Goal: Transaction & Acquisition: Purchase product/service

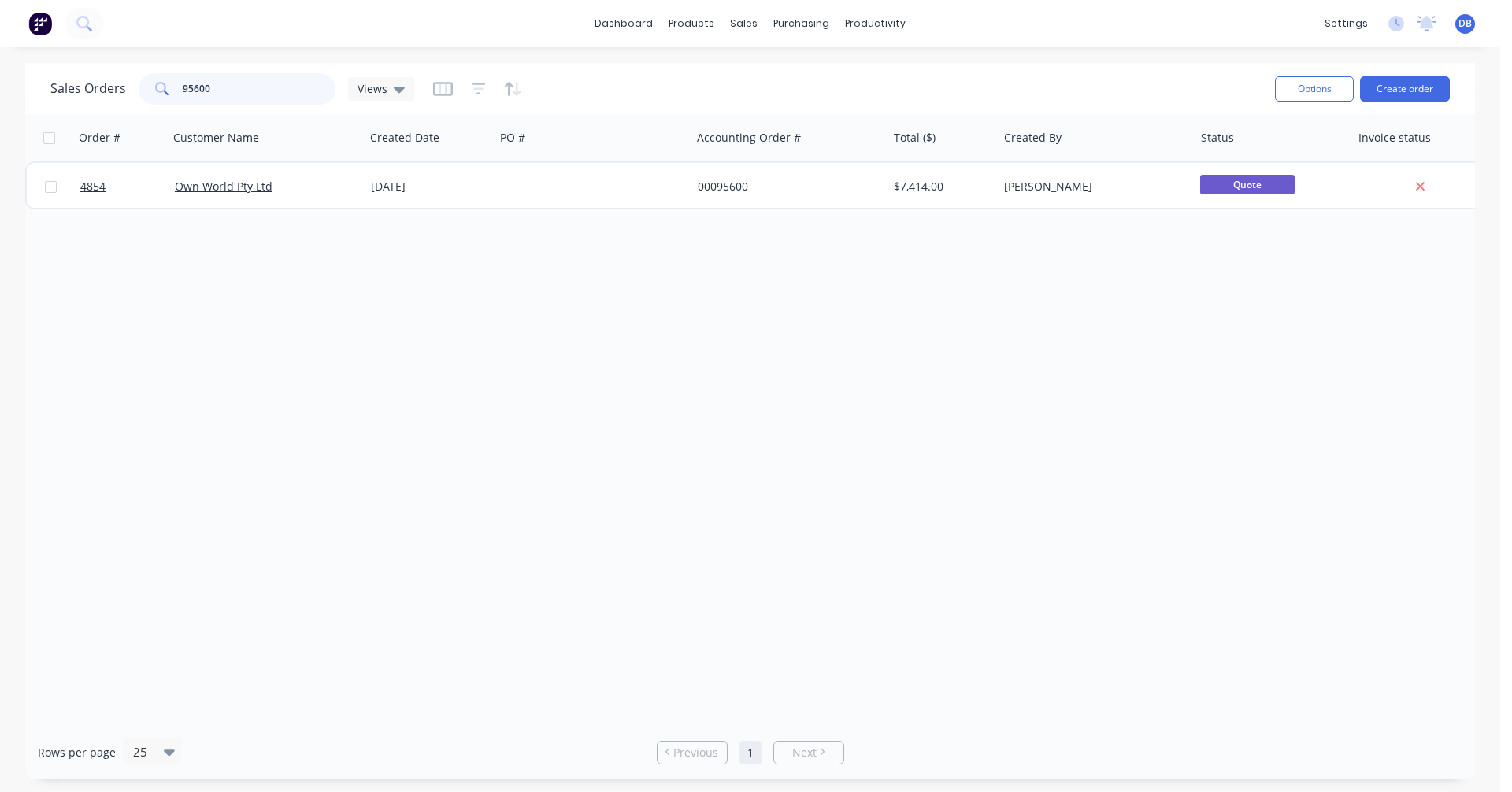
drag, startPoint x: 231, startPoint y: 90, endPoint x: 163, endPoint y: 89, distance: 68.0
click at [164, 89] on div "95600" at bounding box center [237, 89] width 197 height 31
type input "98653"
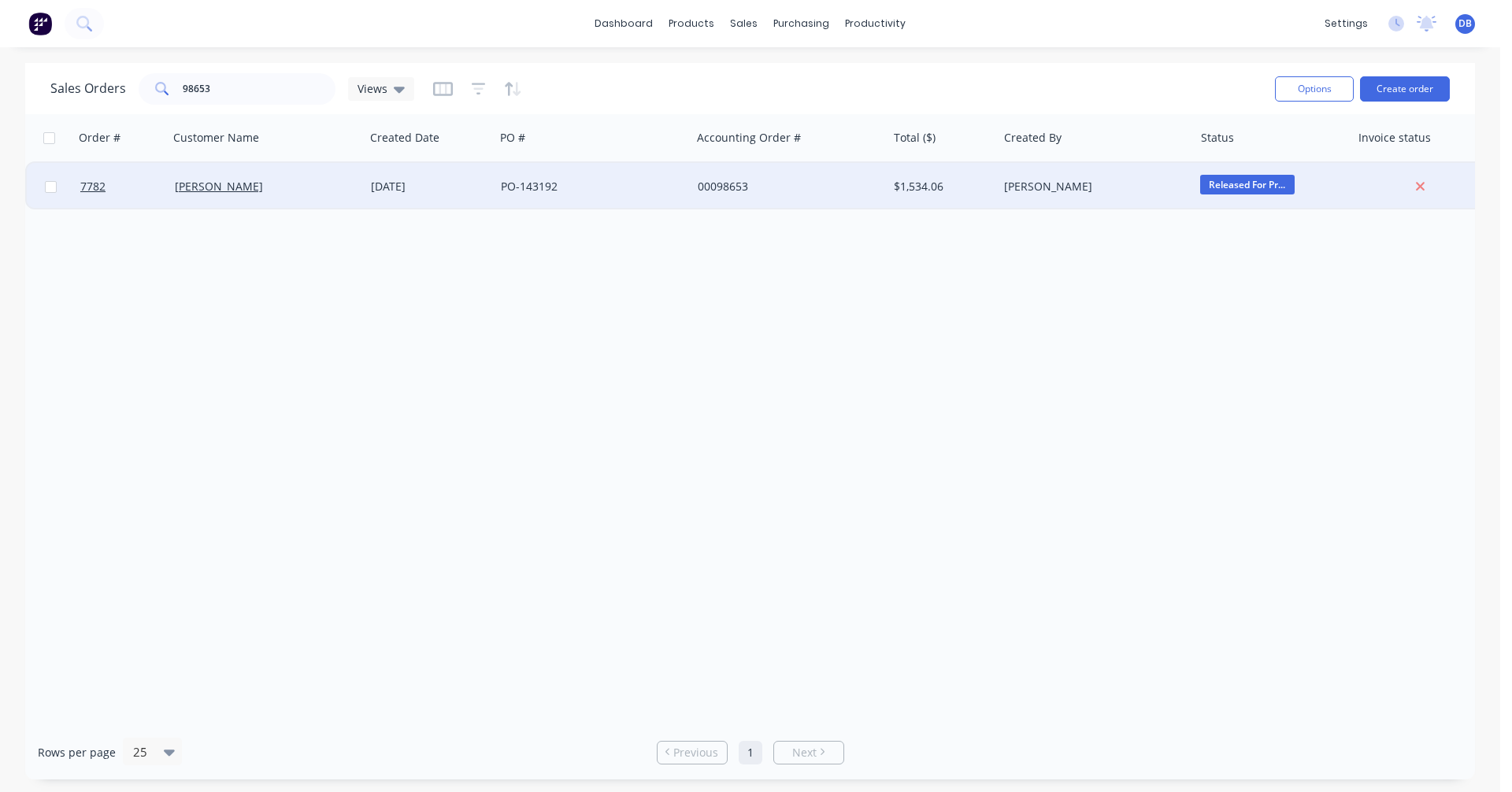
click at [419, 187] on div "[DATE]" at bounding box center [429, 186] width 117 height 16
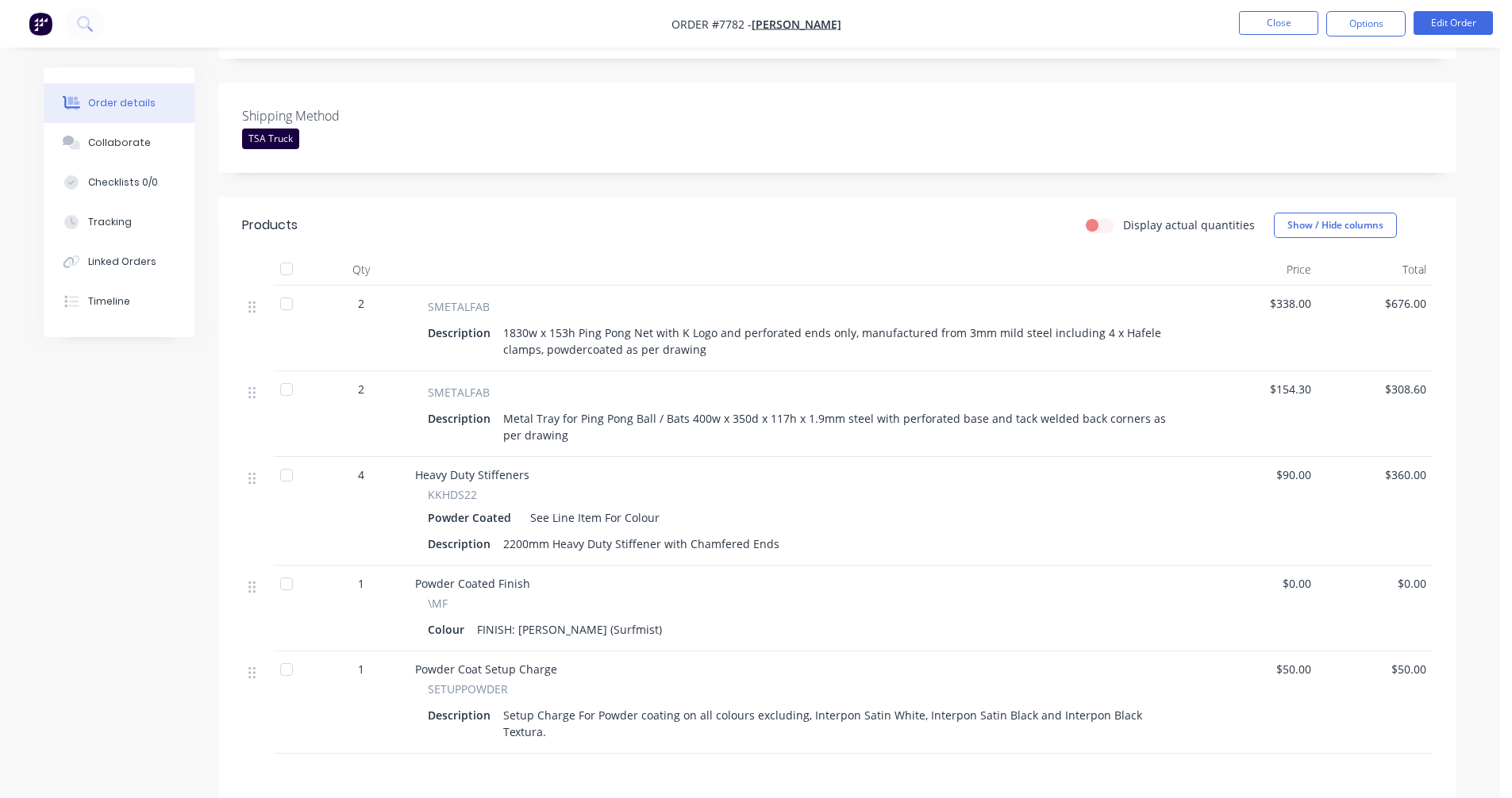
scroll to position [397, 0]
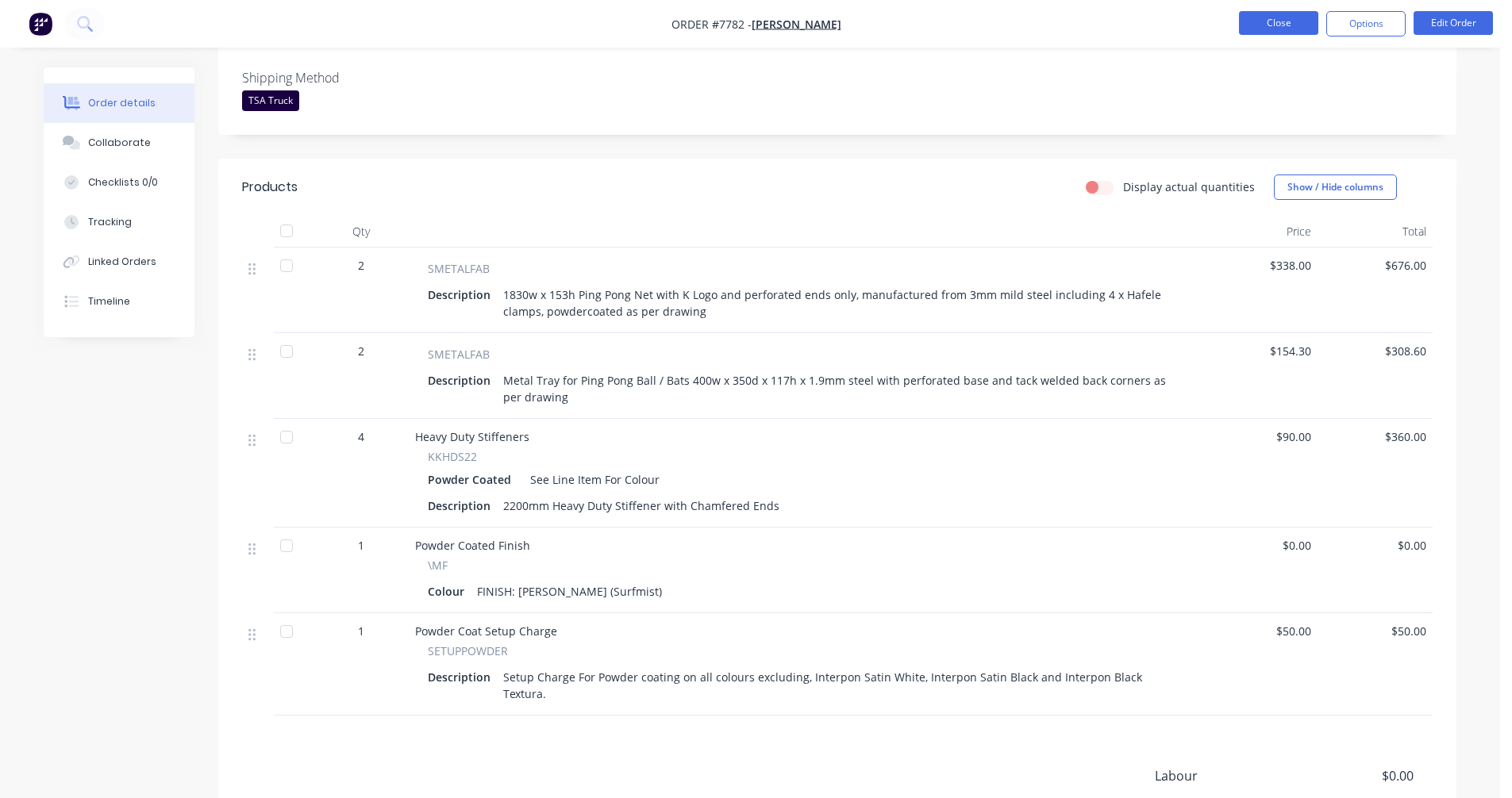
click at [1294, 21] on button "Close" at bounding box center [1278, 23] width 80 height 24
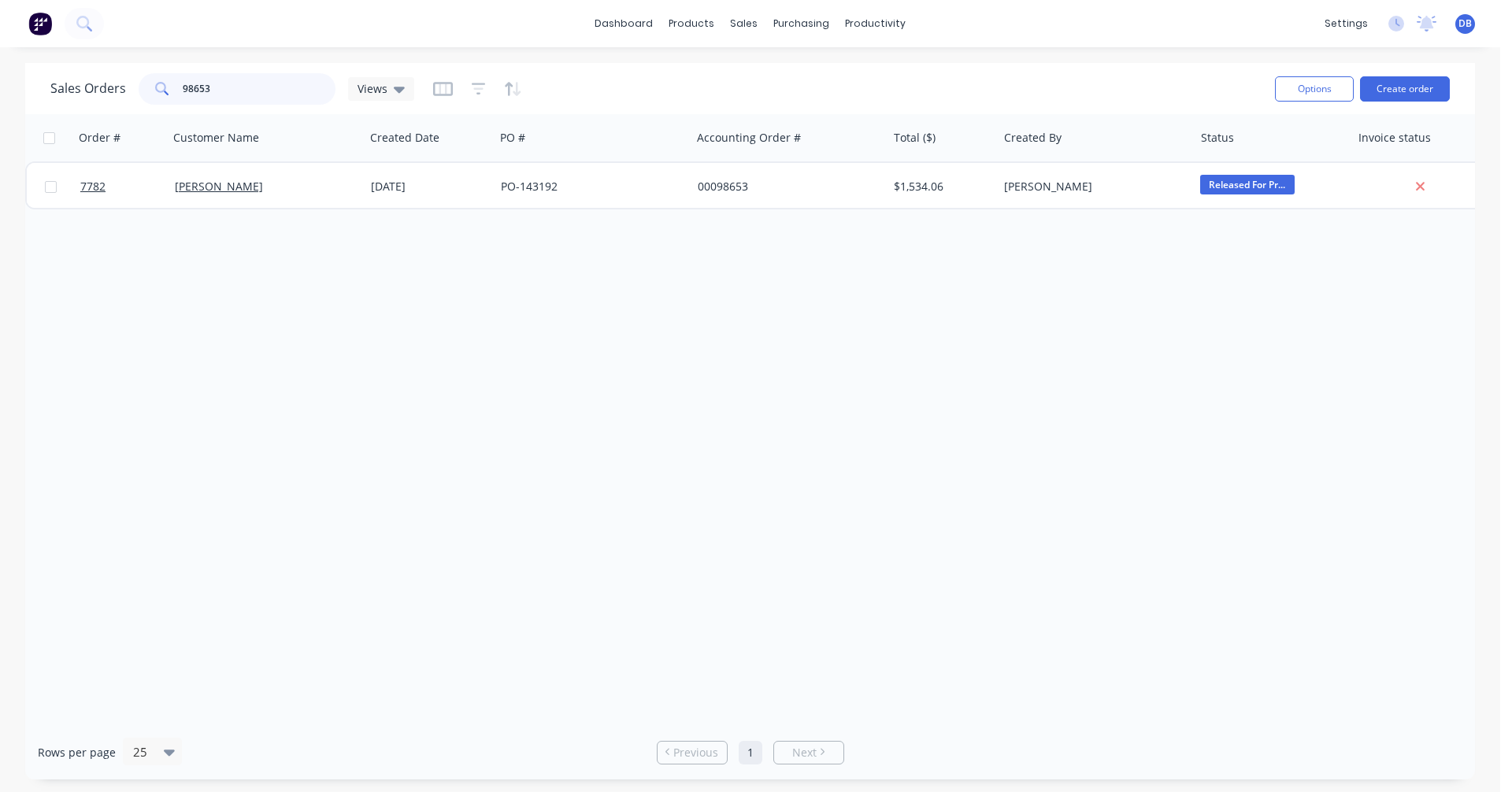
click at [224, 88] on input "98653" at bounding box center [259, 89] width 154 height 31
type input "9"
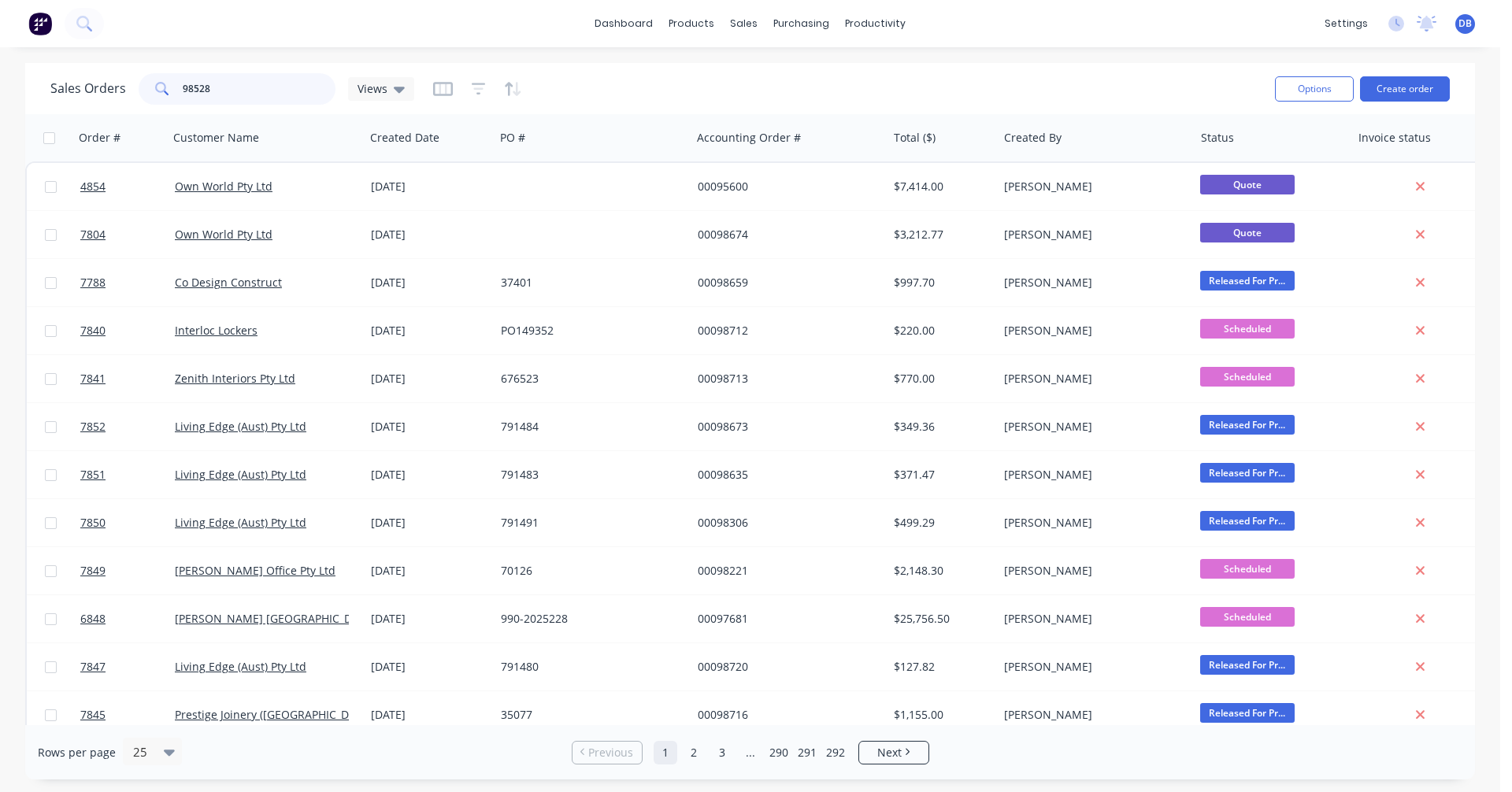
type input "98528"
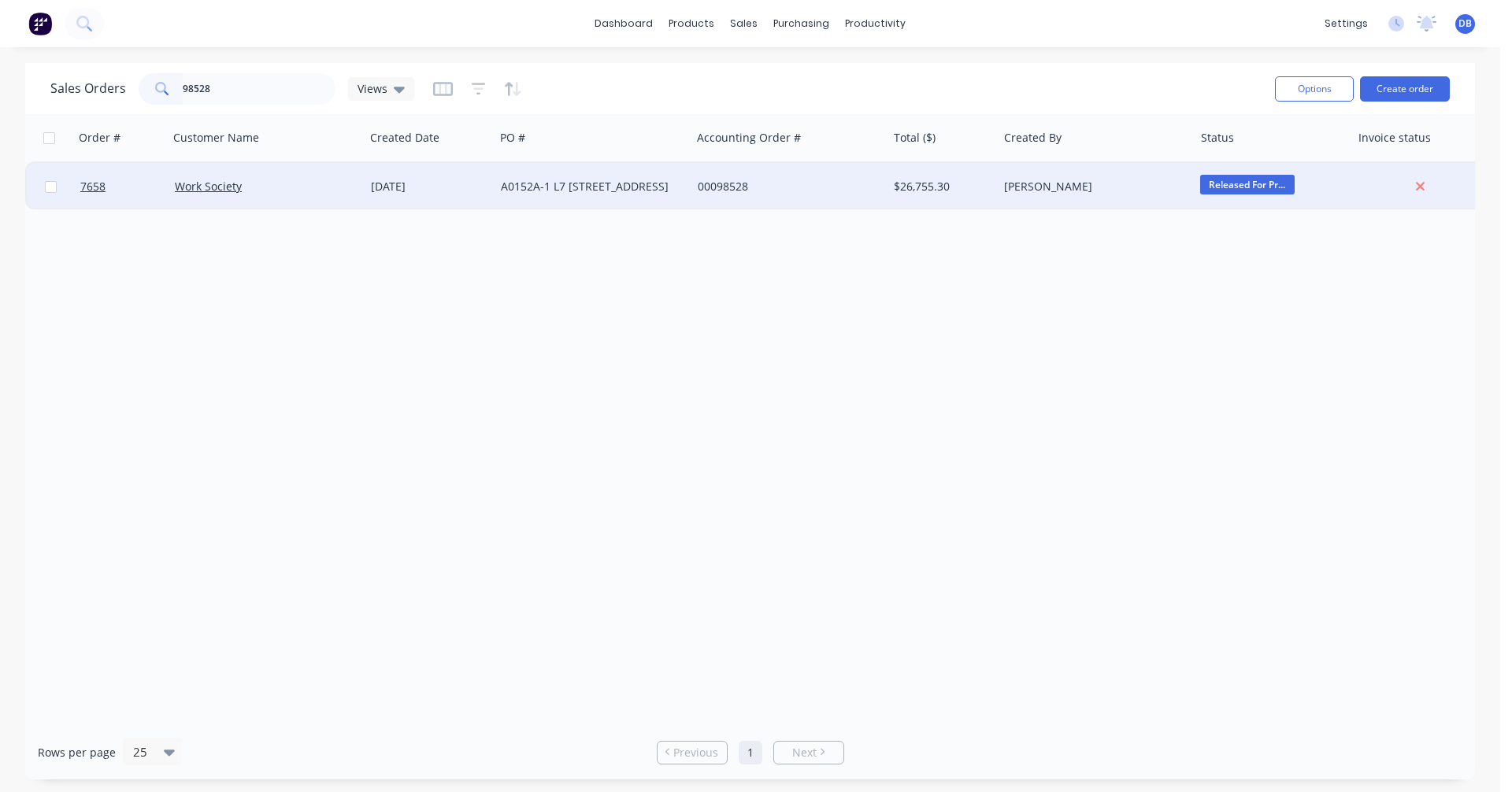
click at [534, 187] on div "A0152A-1 L7 [STREET_ADDRESS]" at bounding box center [588, 186] width 175 height 16
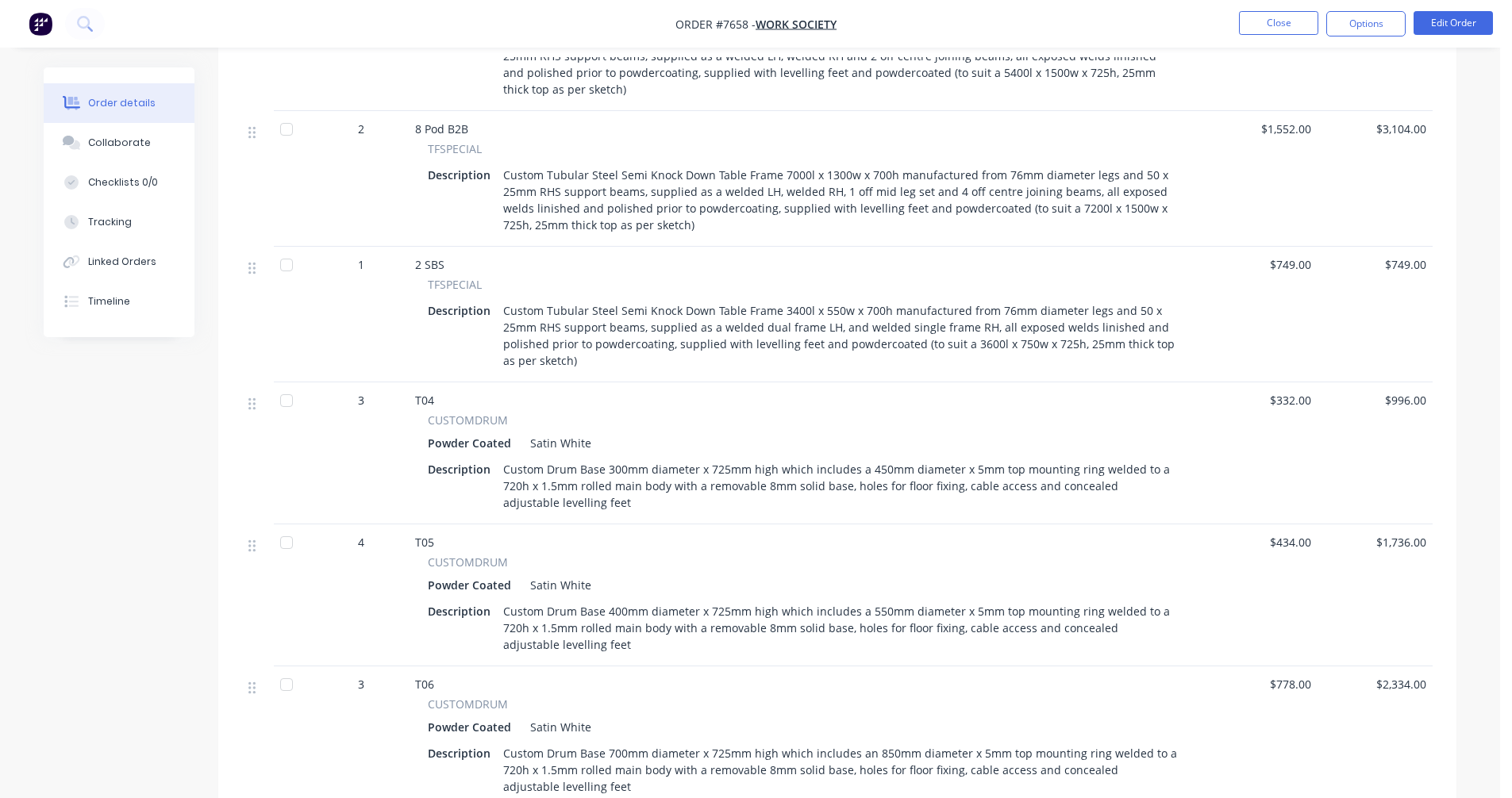
scroll to position [525, 0]
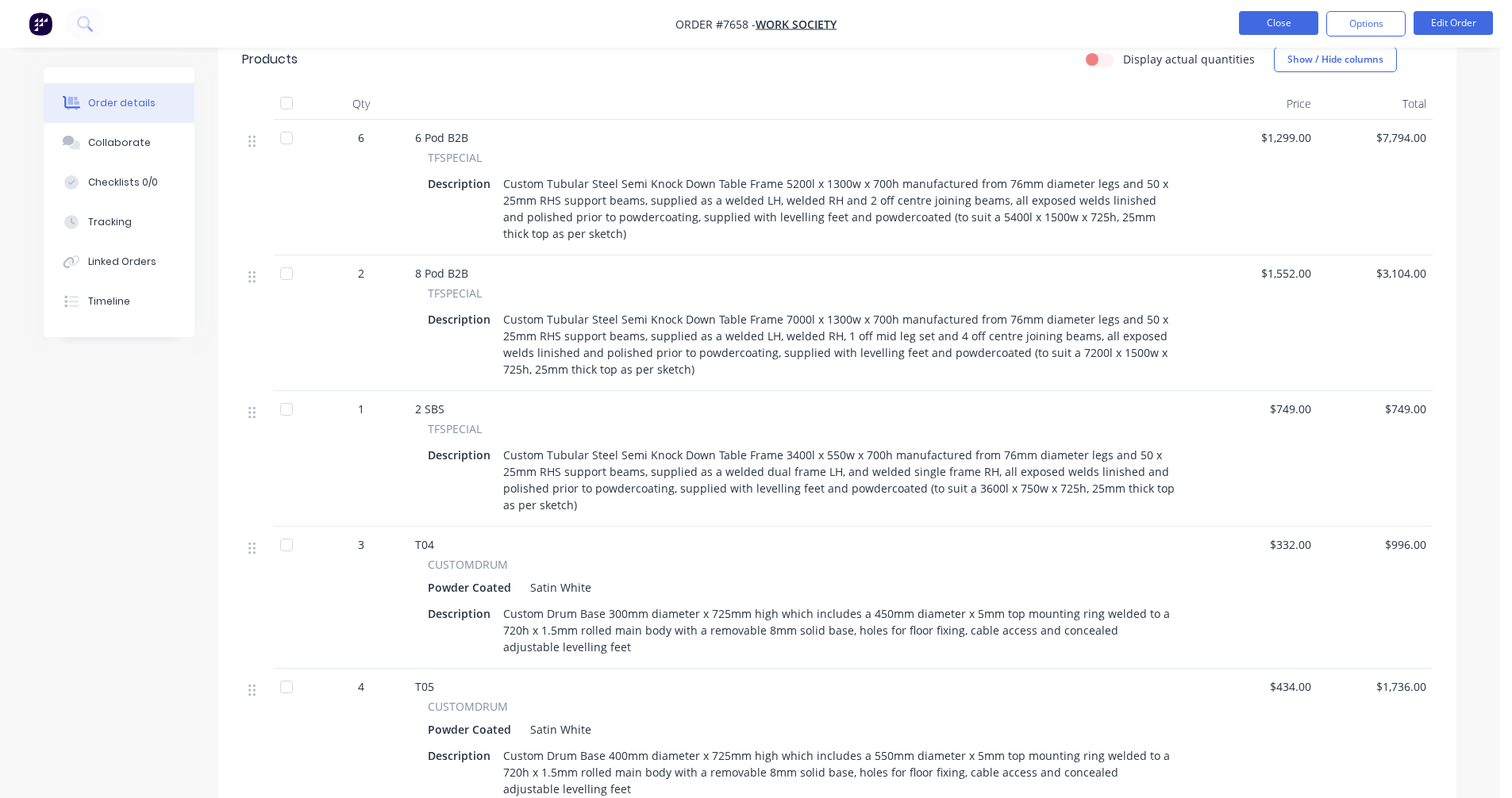
click at [1260, 24] on button "Close" at bounding box center [1278, 23] width 80 height 24
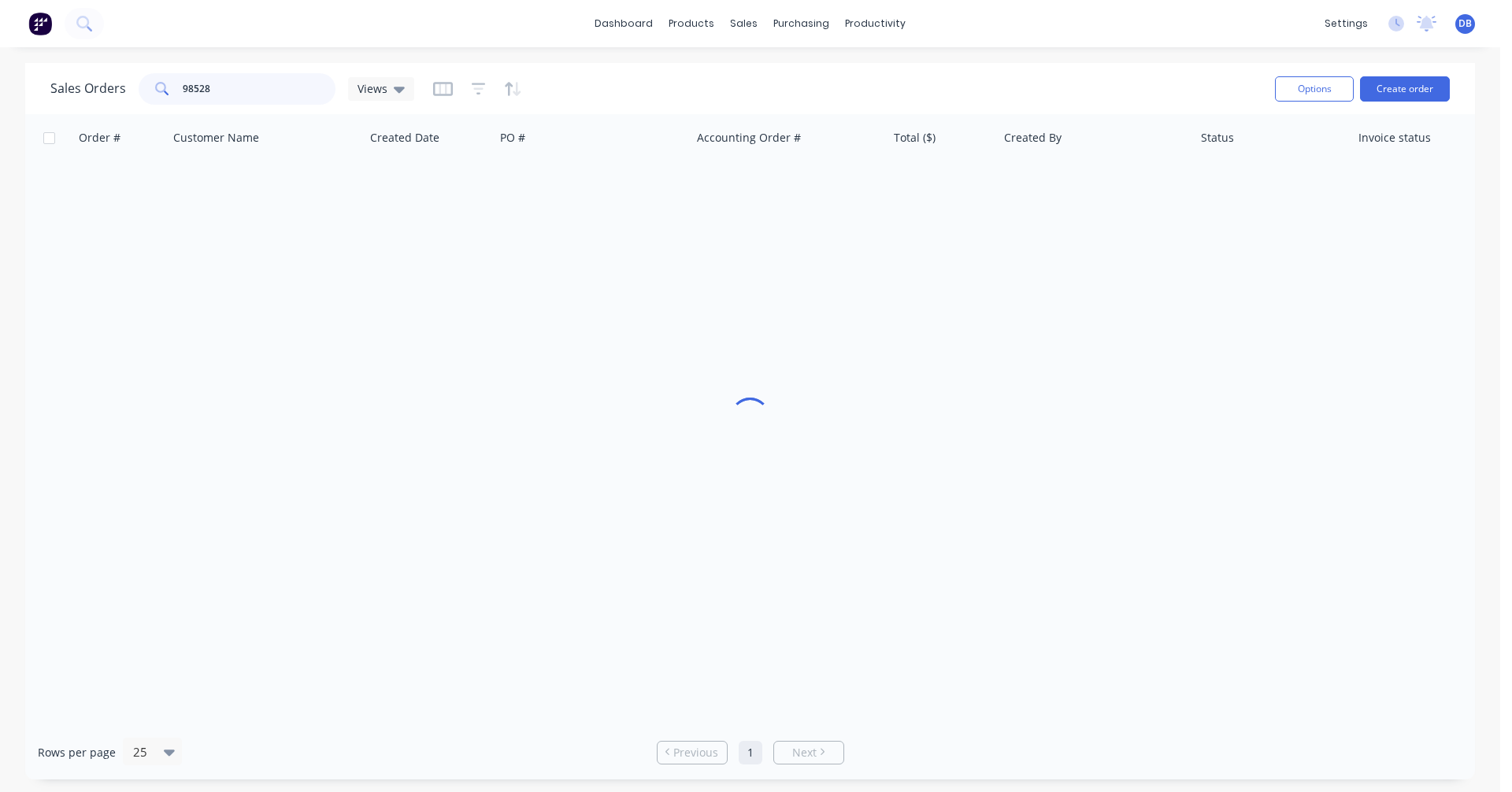
drag, startPoint x: 210, startPoint y: 89, endPoint x: 107, endPoint y: 89, distance: 103.0
click at [109, 89] on div "Sales Orders 98528 Views" at bounding box center [232, 89] width 363 height 31
click at [1398, 93] on button "Create order" at bounding box center [1405, 89] width 90 height 25
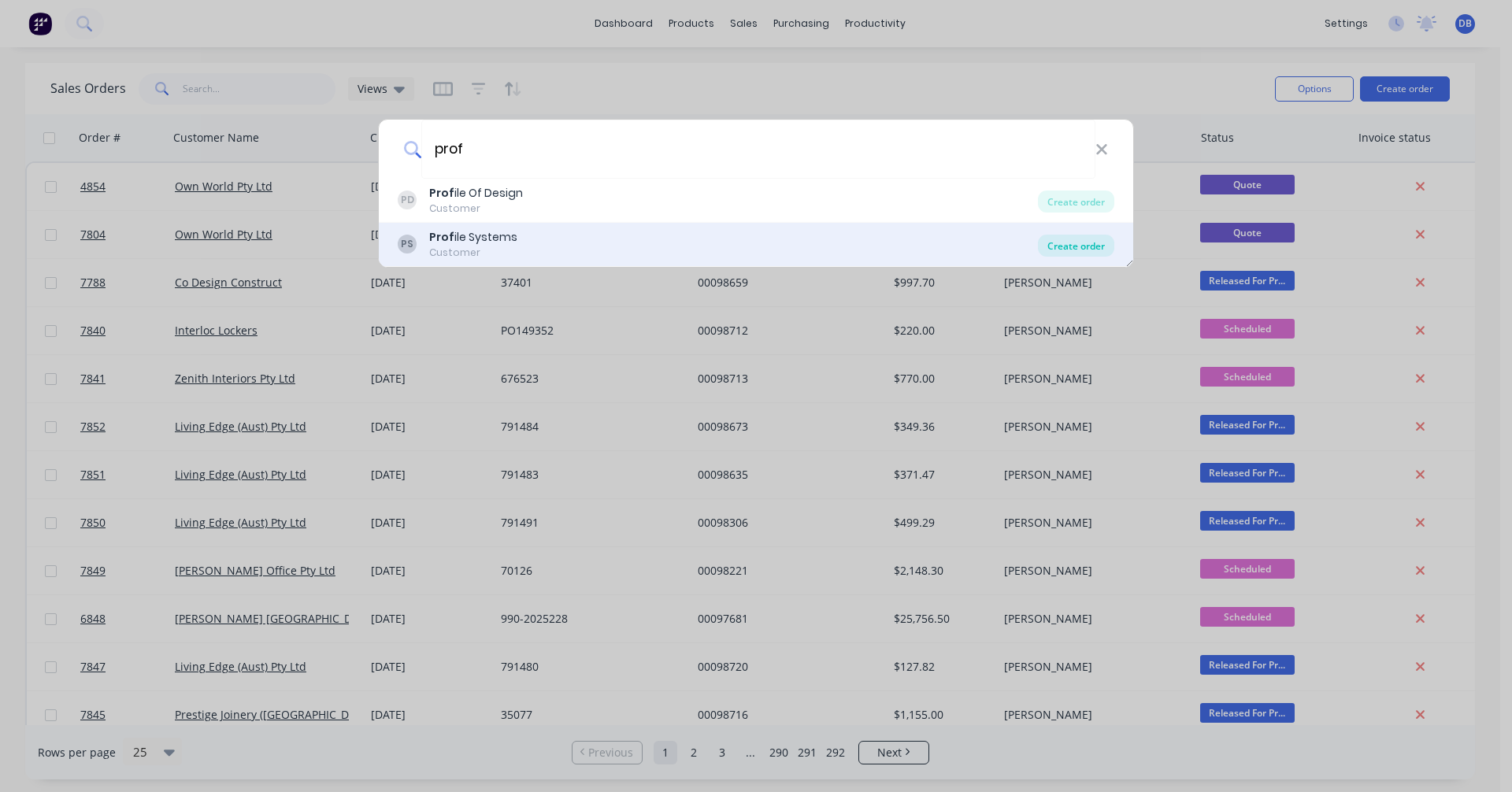
type input "prof"
click at [1095, 241] on div "Create order" at bounding box center [1076, 245] width 76 height 22
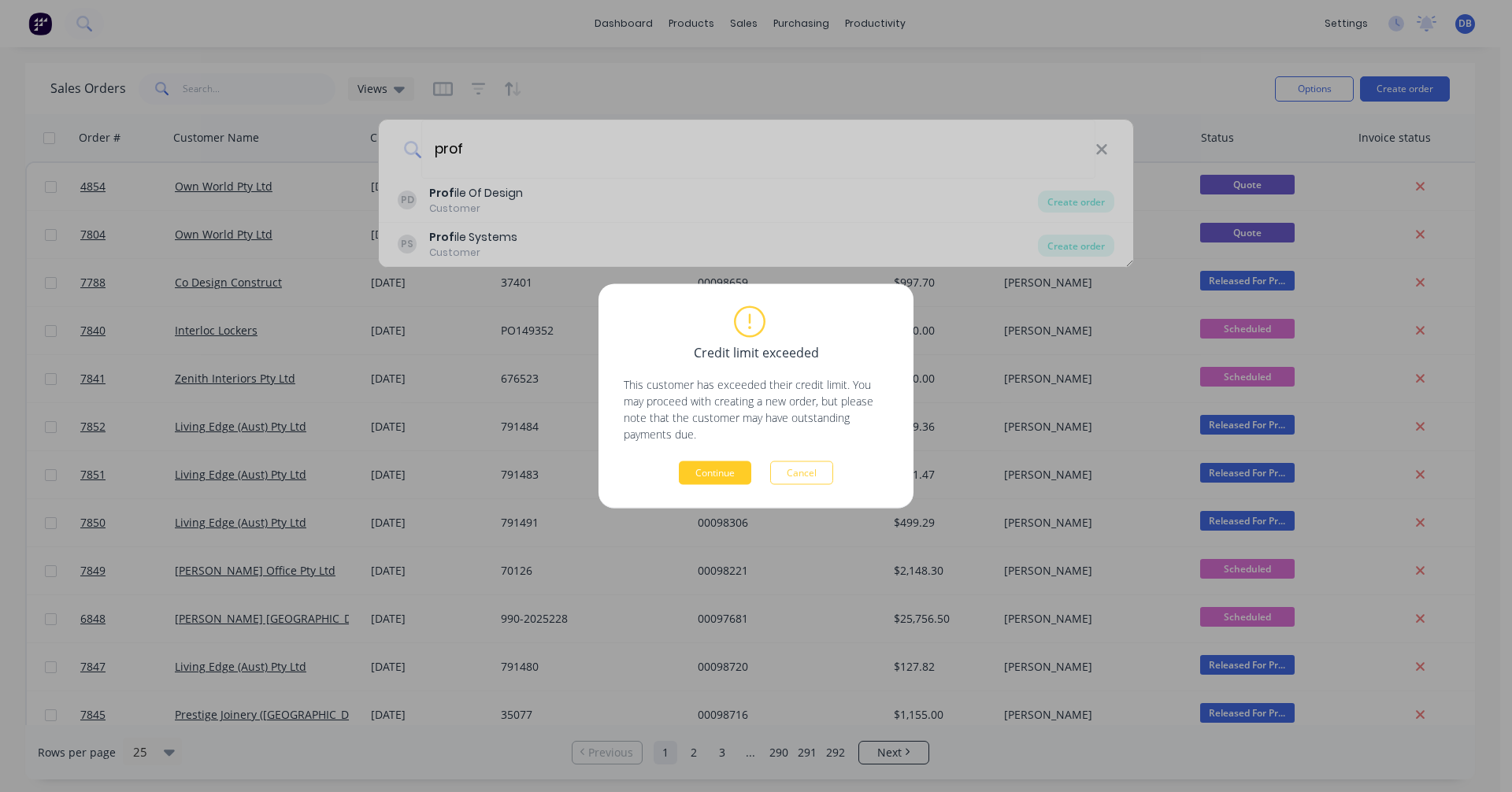
click at [701, 477] on button "Continue" at bounding box center [715, 473] width 72 height 24
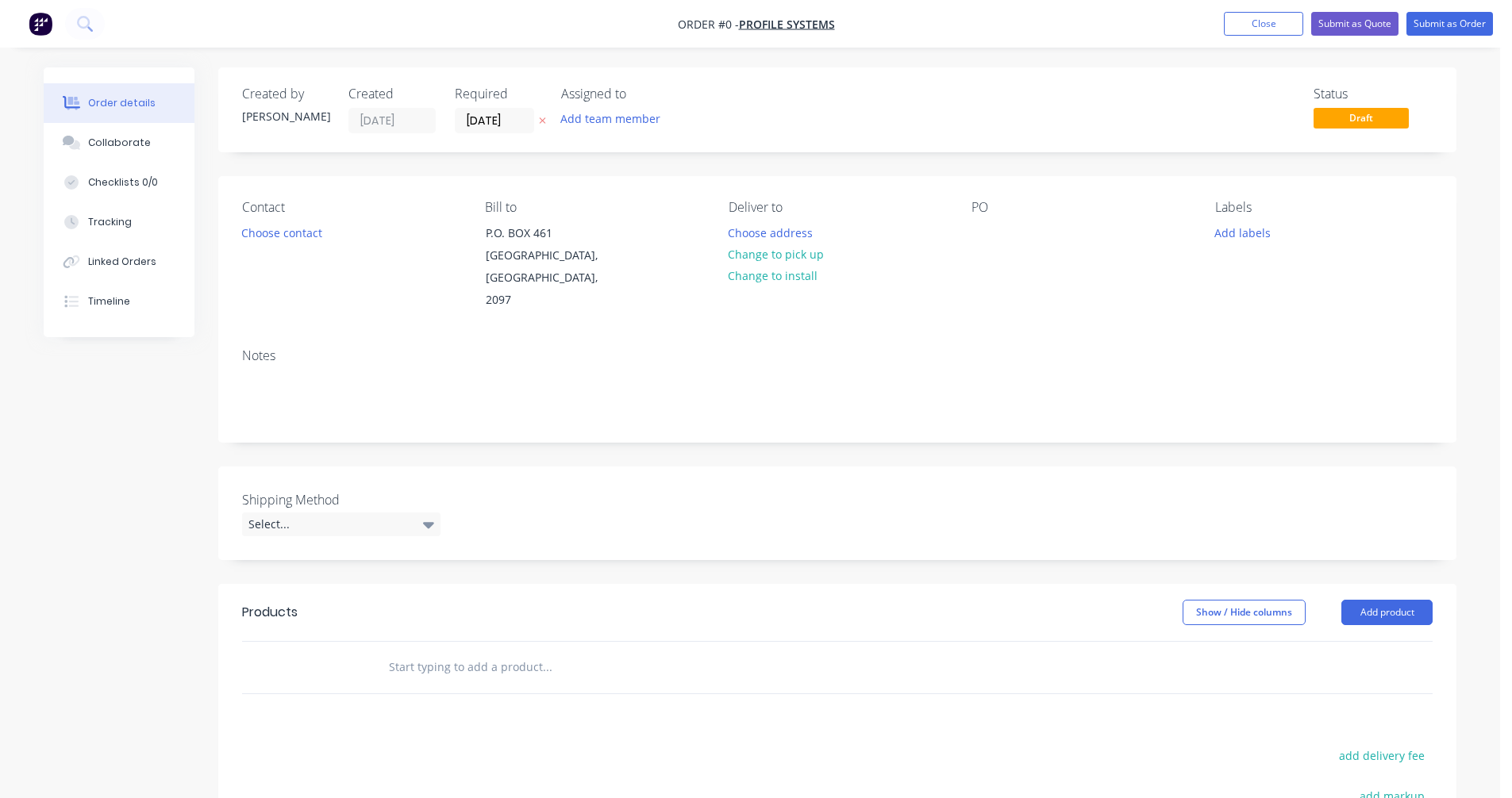
click at [412, 652] on input "text" at bounding box center [547, 667] width 317 height 32
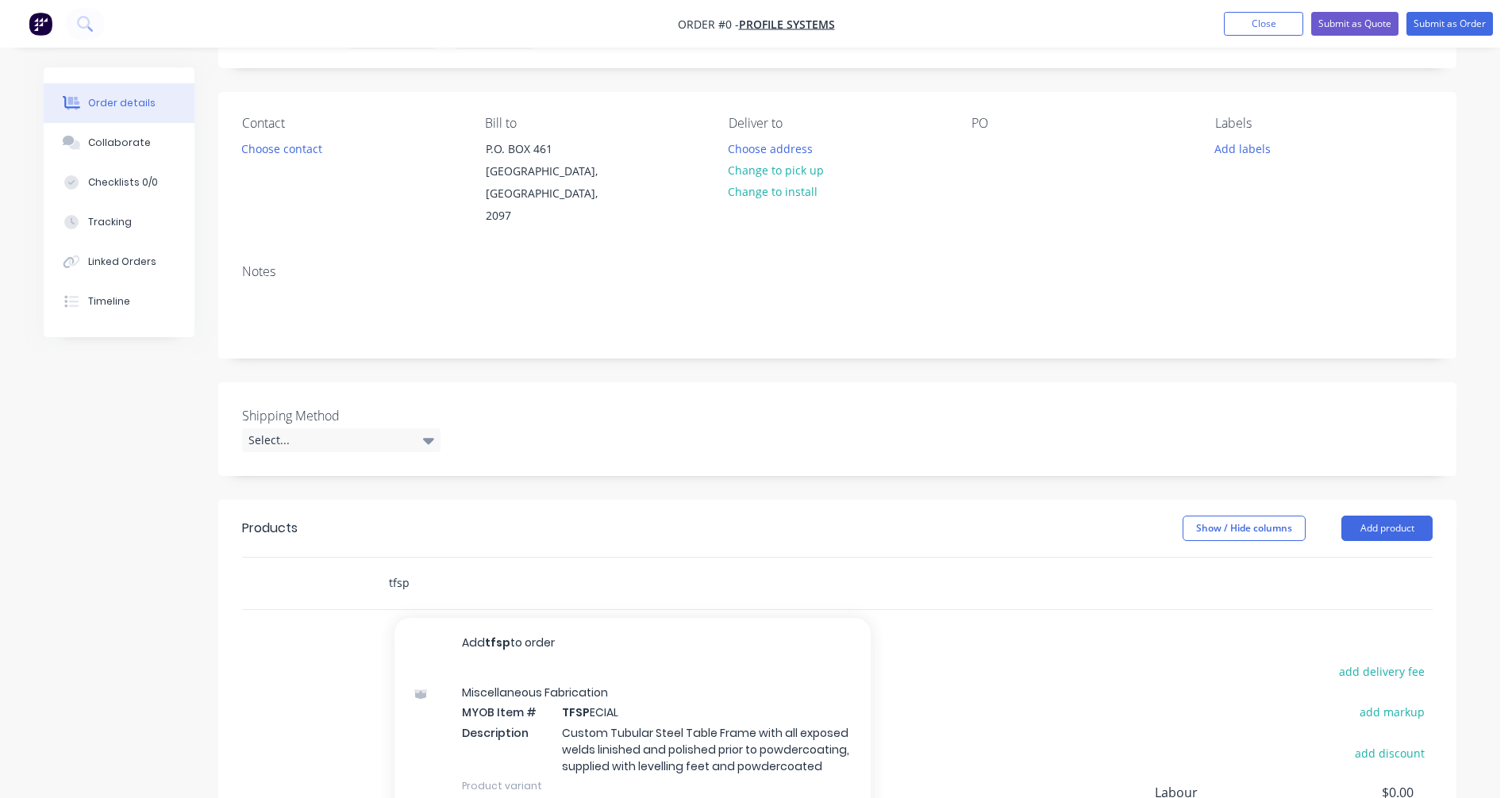
scroll to position [159, 0]
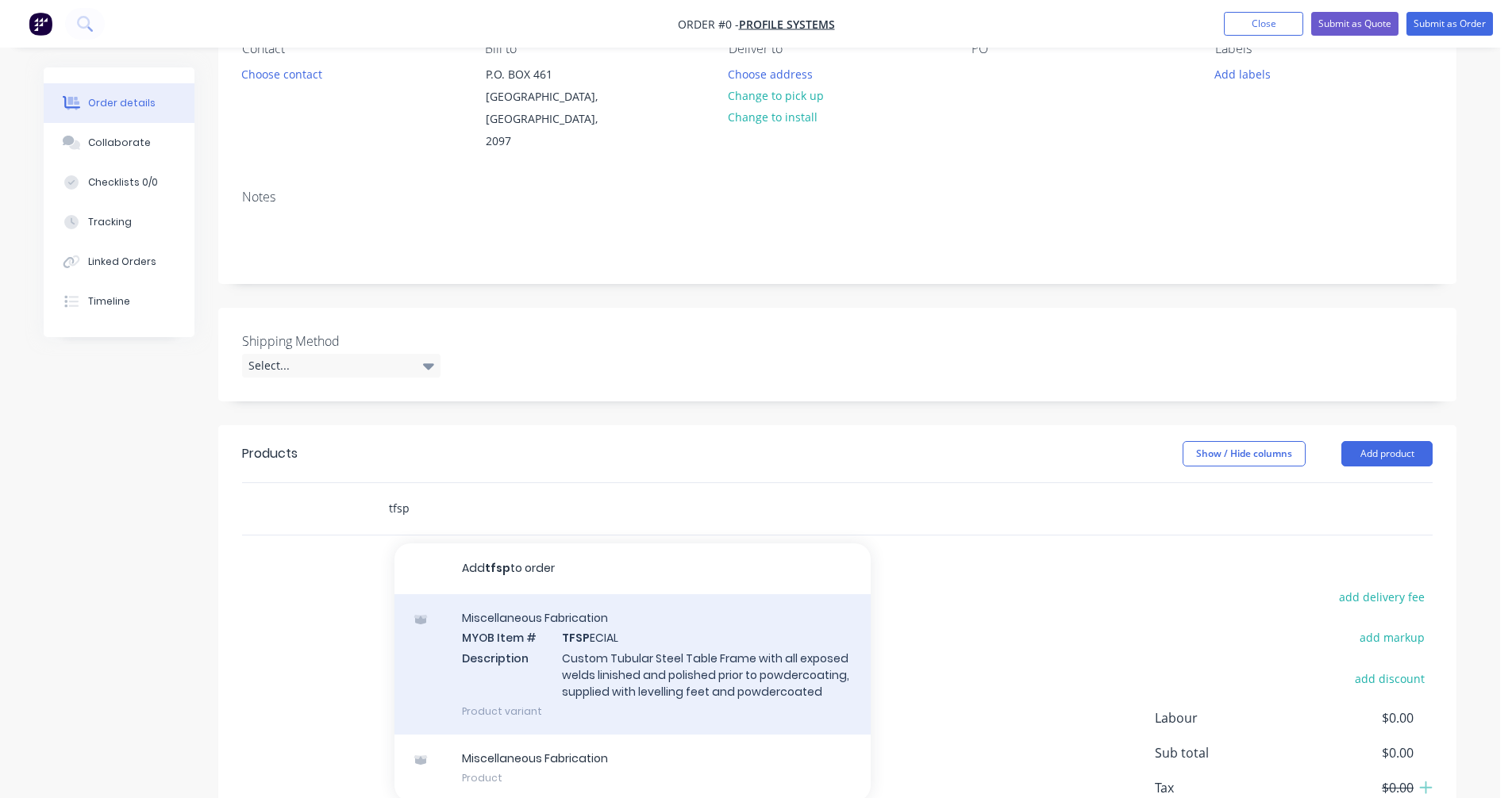
type input "tfsp"
click at [614, 629] on div "Miscellaneous Fabrication MYOB Item # TFSP ECIAL Description Custom Tubular Ste…" at bounding box center [632, 664] width 476 height 140
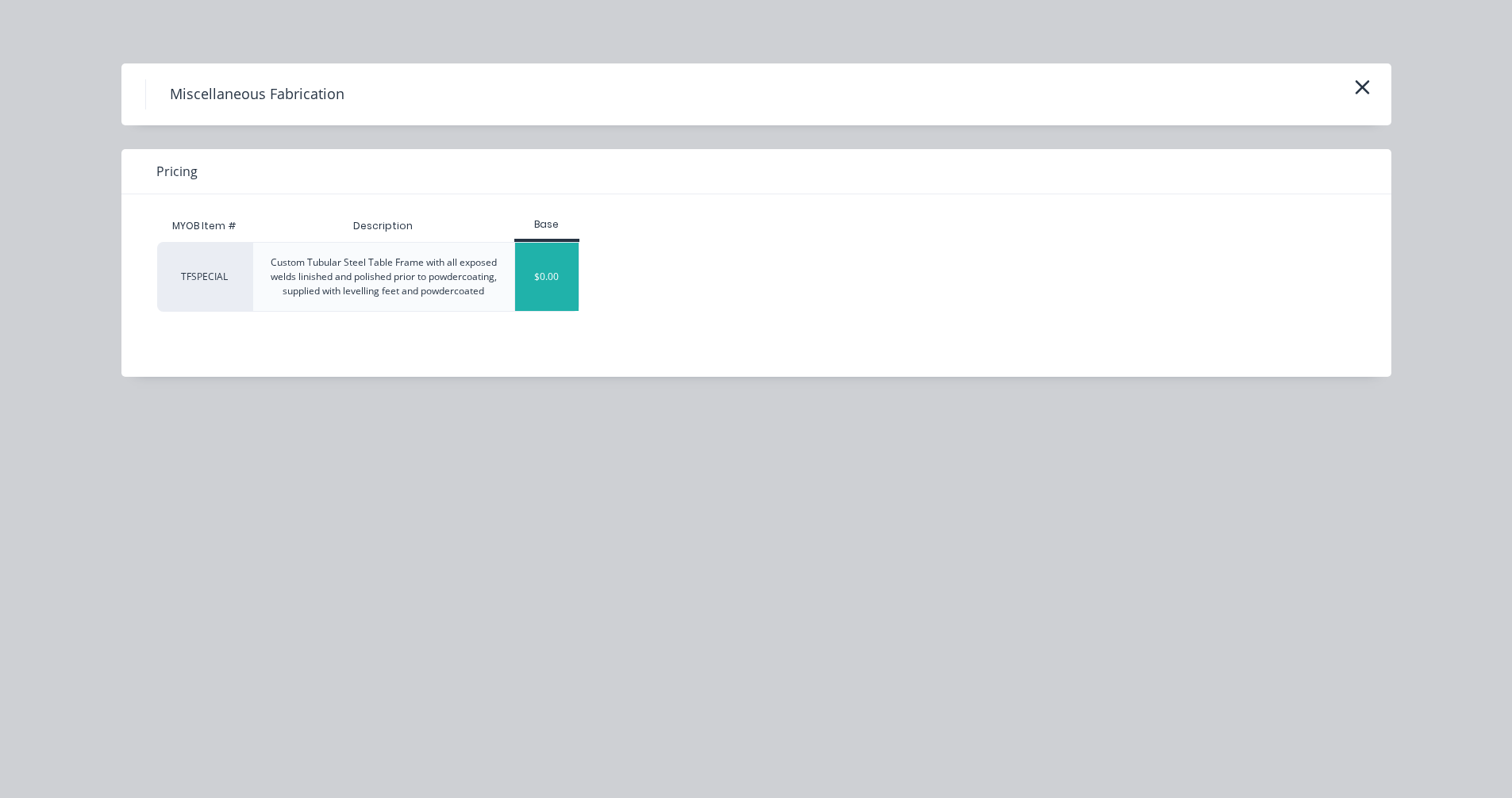
click at [556, 288] on div "$0.00" at bounding box center [547, 277] width 64 height 68
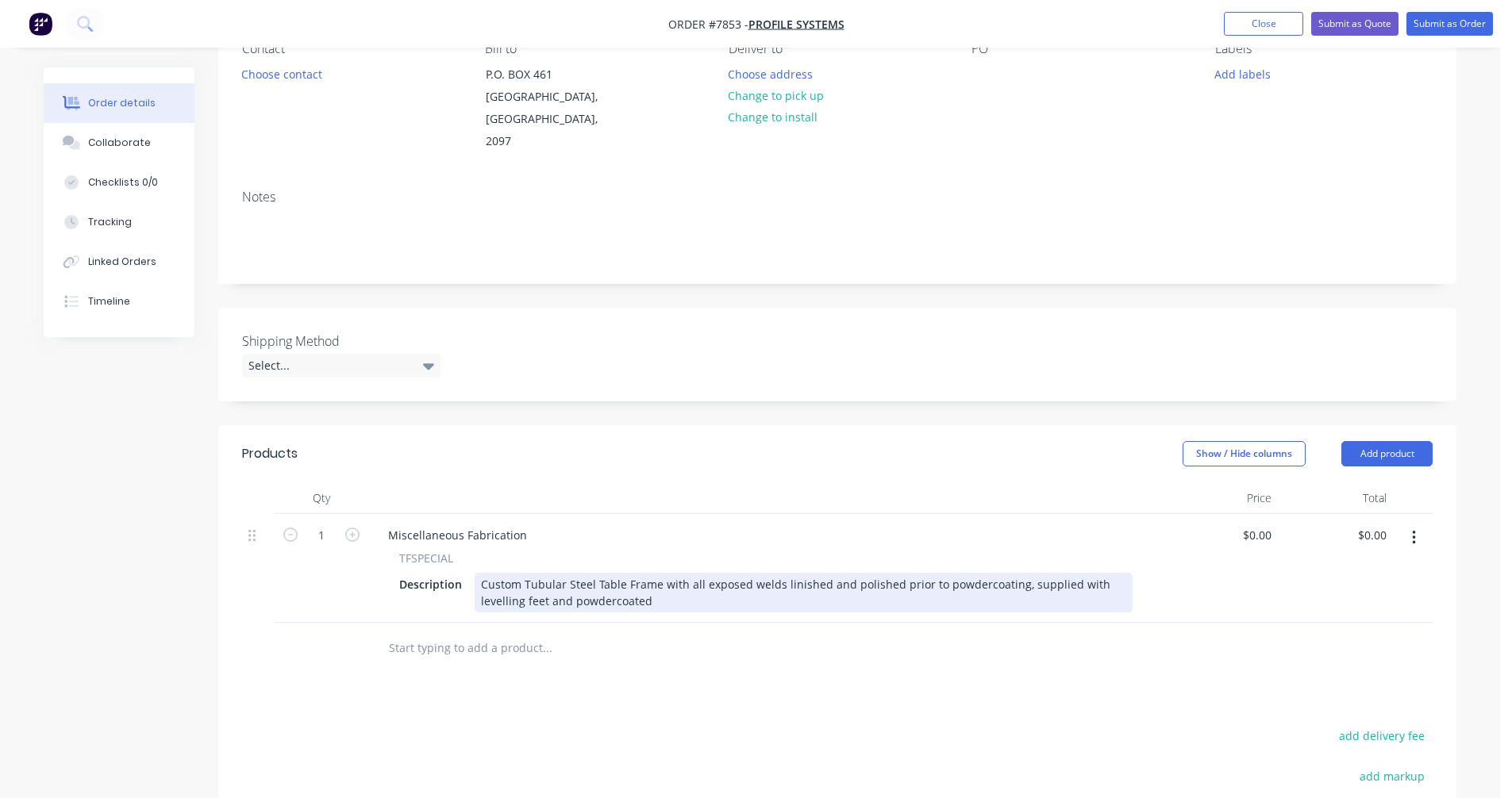
click at [582, 580] on div "Custom Tubular Steel Table Frame with all exposed welds linished and polished p…" at bounding box center [804, 592] width 657 height 39
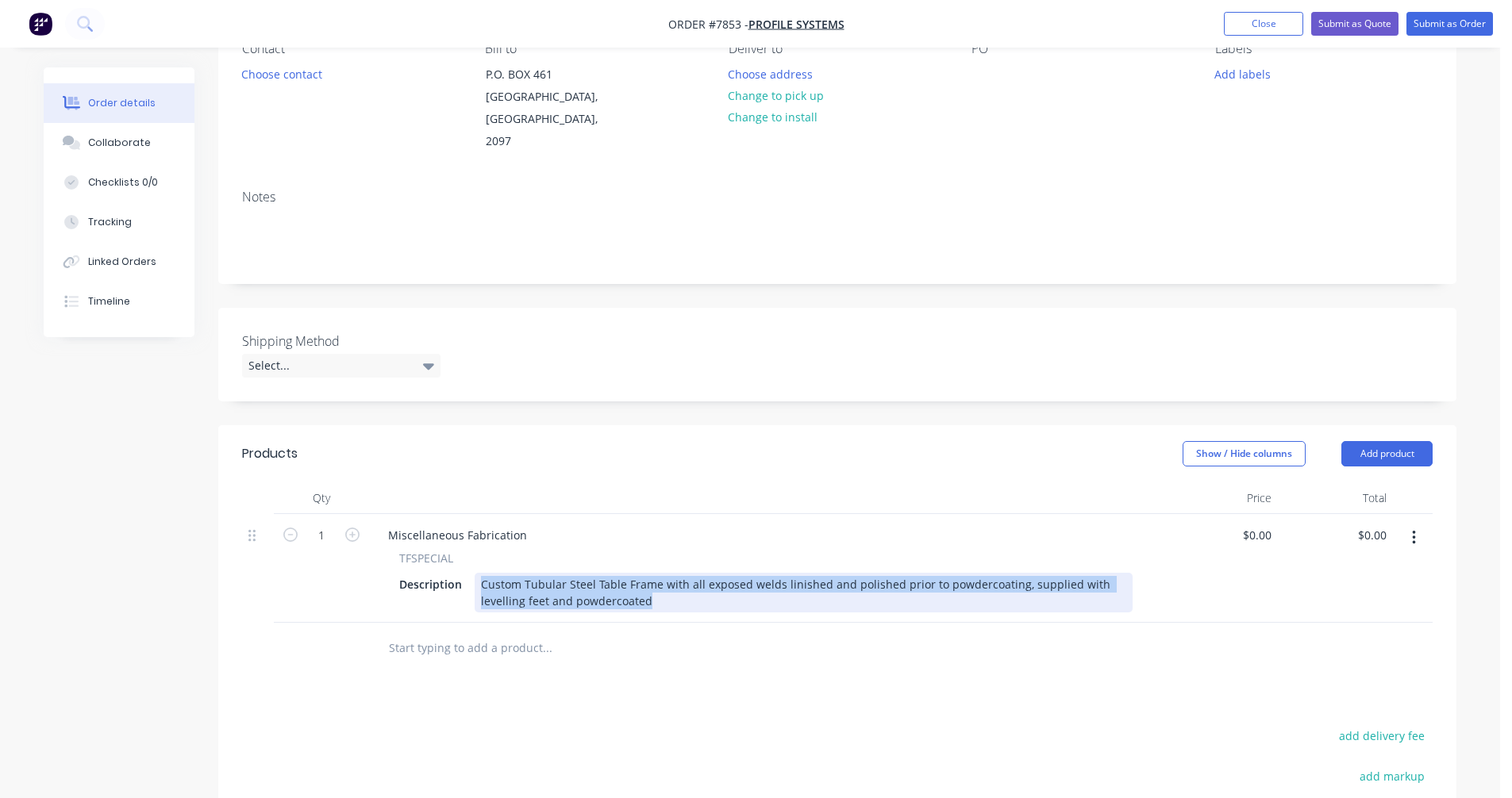
drag, startPoint x: 655, startPoint y: 579, endPoint x: 470, endPoint y: 536, distance: 189.9
click at [470, 550] on div "TFSPECIAL Description Custom Tubular Steel Table Frame with all exposed welds l…" at bounding box center [765, 581] width 781 height 62
paste div
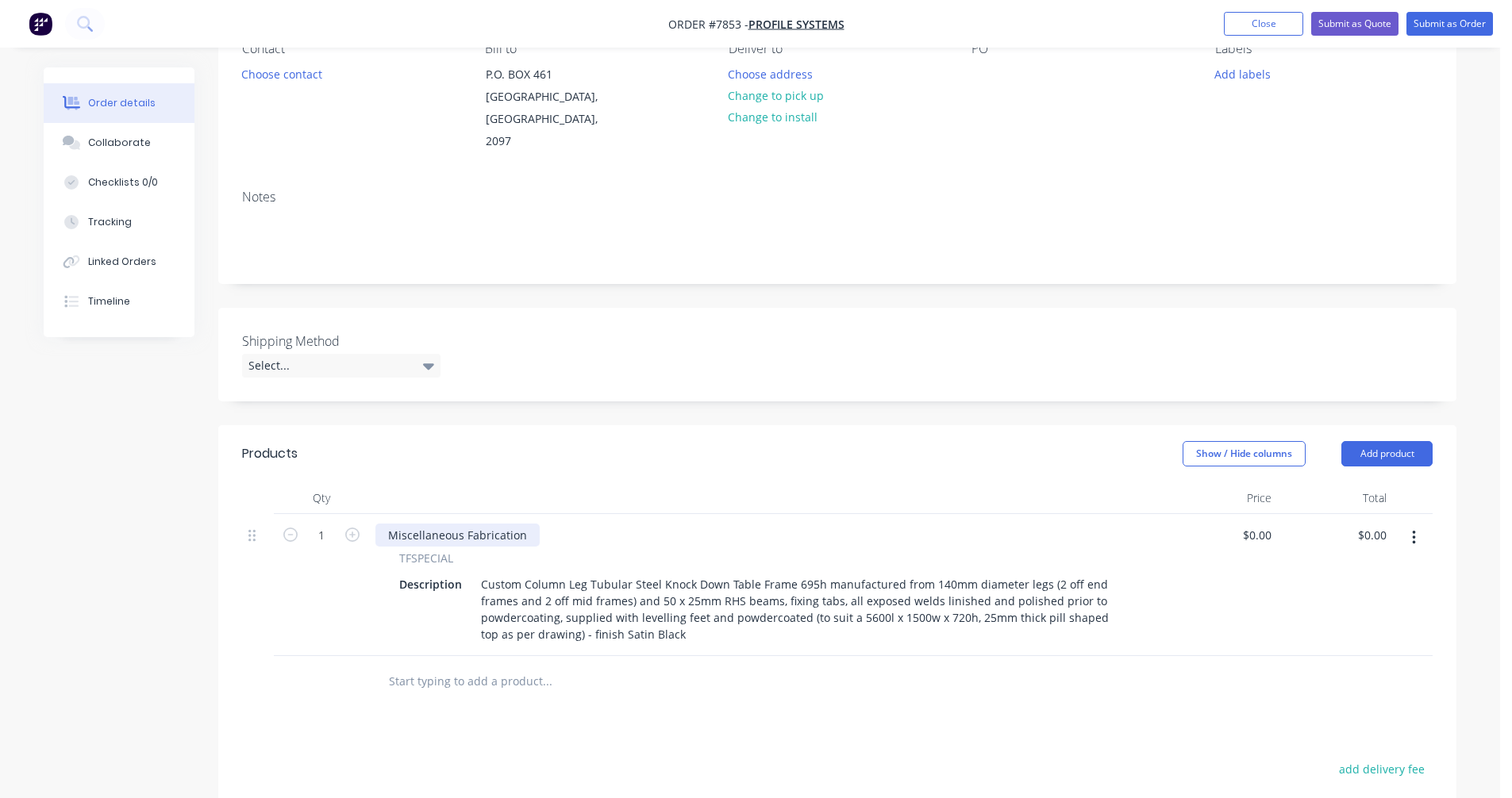
click at [522, 524] on div "Miscellaneous Fabrication" at bounding box center [457, 536] width 164 height 23
click at [353, 528] on icon "button" at bounding box center [352, 535] width 14 height 14
type input "2"
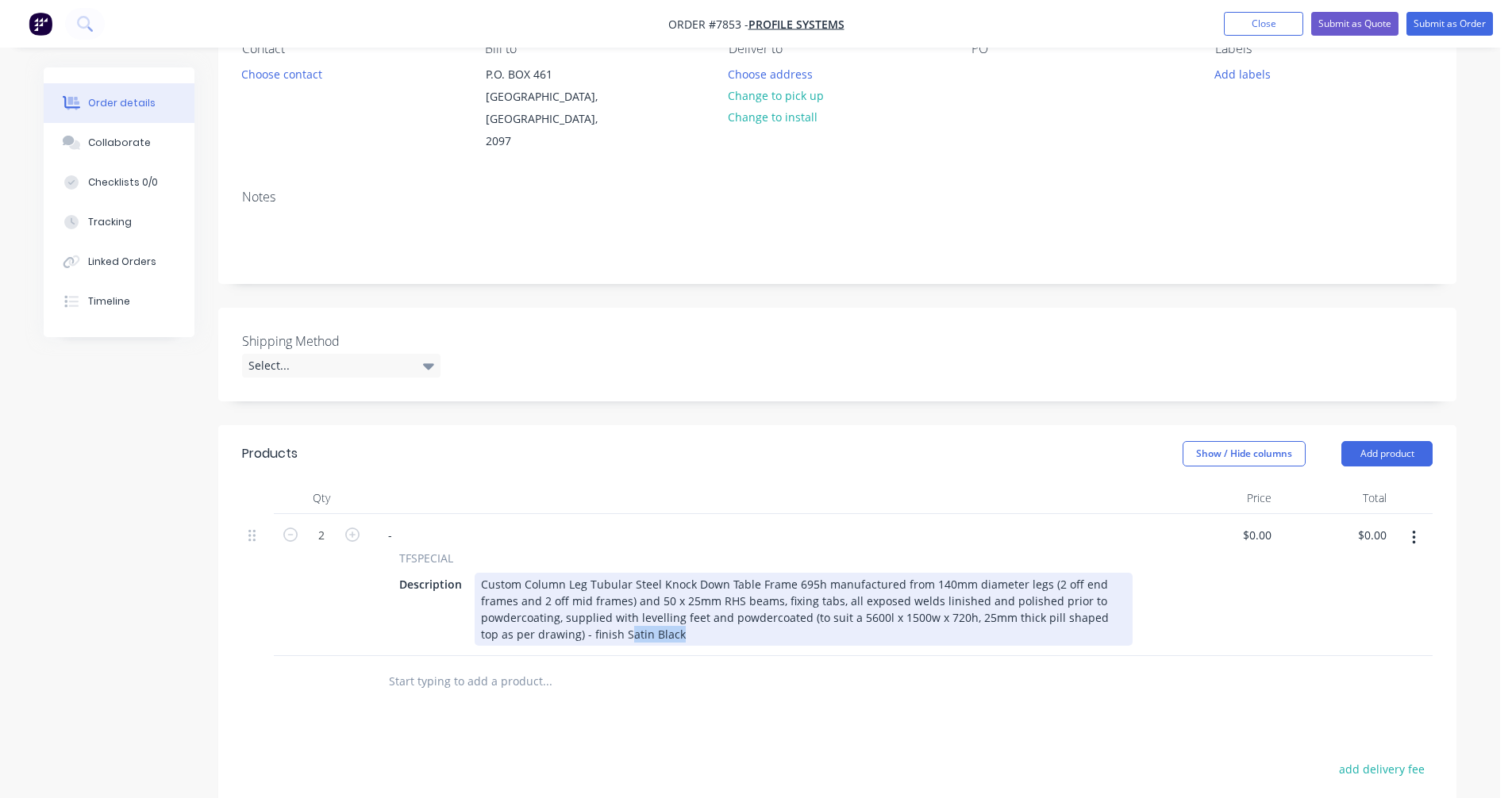
drag, startPoint x: 656, startPoint y: 615, endPoint x: 588, endPoint y: 613, distance: 68.0
click at [588, 613] on div "Custom Column Leg Tubular Steel Knock Down Table Frame 695h manufactured from 1…" at bounding box center [804, 610] width 657 height 73
click at [864, 595] on div "Custom Column Leg Tubular Steel Knock Down Table Frame 695h manufactured from 1…" at bounding box center [804, 610] width 657 height 73
click at [805, 573] on div "Custom Column Leg Tubular Steel Knock Down Table Frame 695h manufactured from 1…" at bounding box center [804, 610] width 657 height 73
click at [838, 581] on div "Custom Column Leg Tubular Steel Knock Down Table Frame 975h manufactured from 1…" at bounding box center [804, 610] width 657 height 73
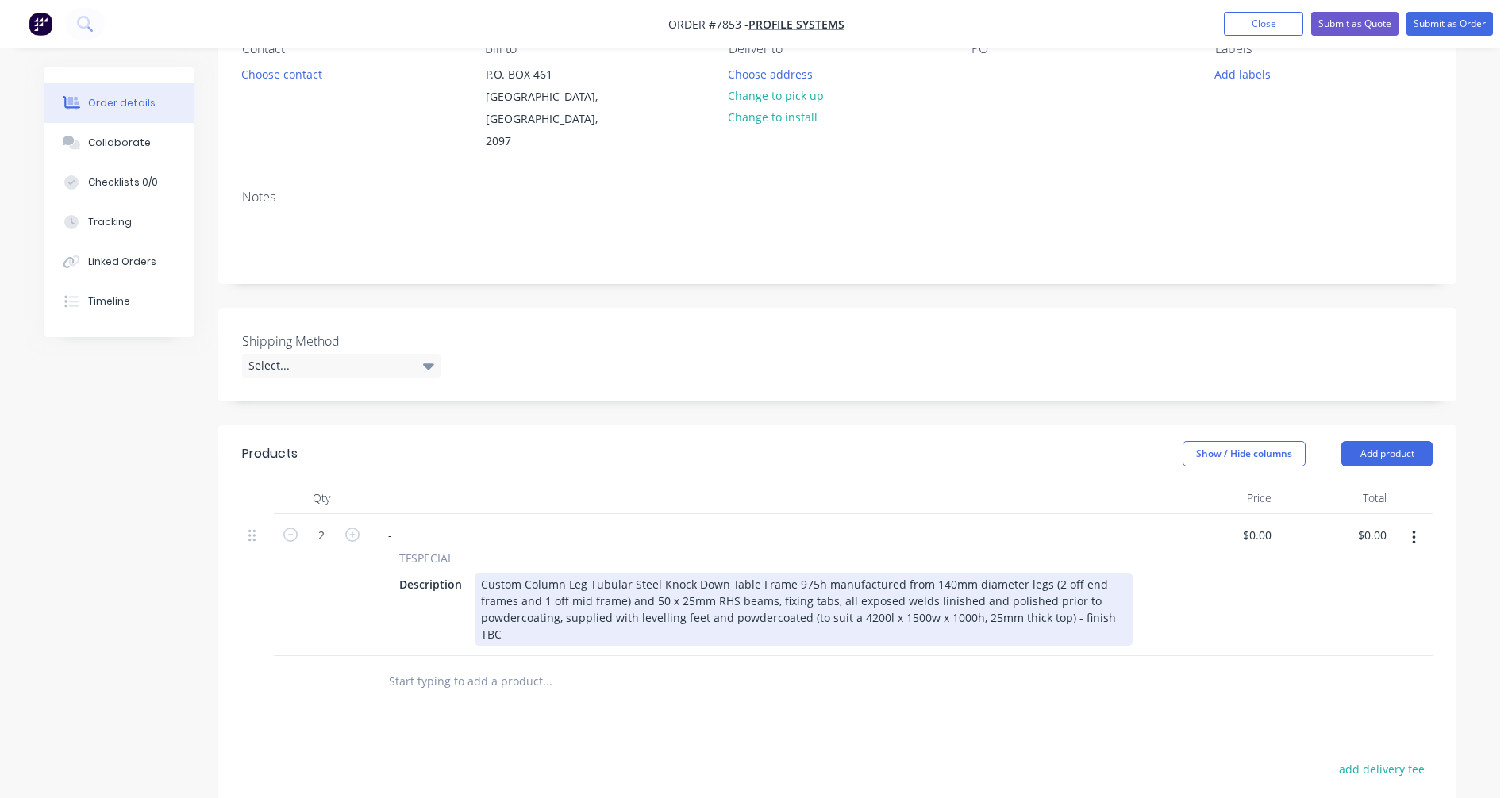
click at [1017, 573] on div "Custom Column Leg Tubular Steel Knock Down Table Frame 975h manufactured from 1…" at bounding box center [804, 610] width 657 height 73
click at [878, 577] on div "Custom Column Leg Tubular Steel Knock Down Table Frame 975h manufactured from 1…" at bounding box center [804, 610] width 657 height 73
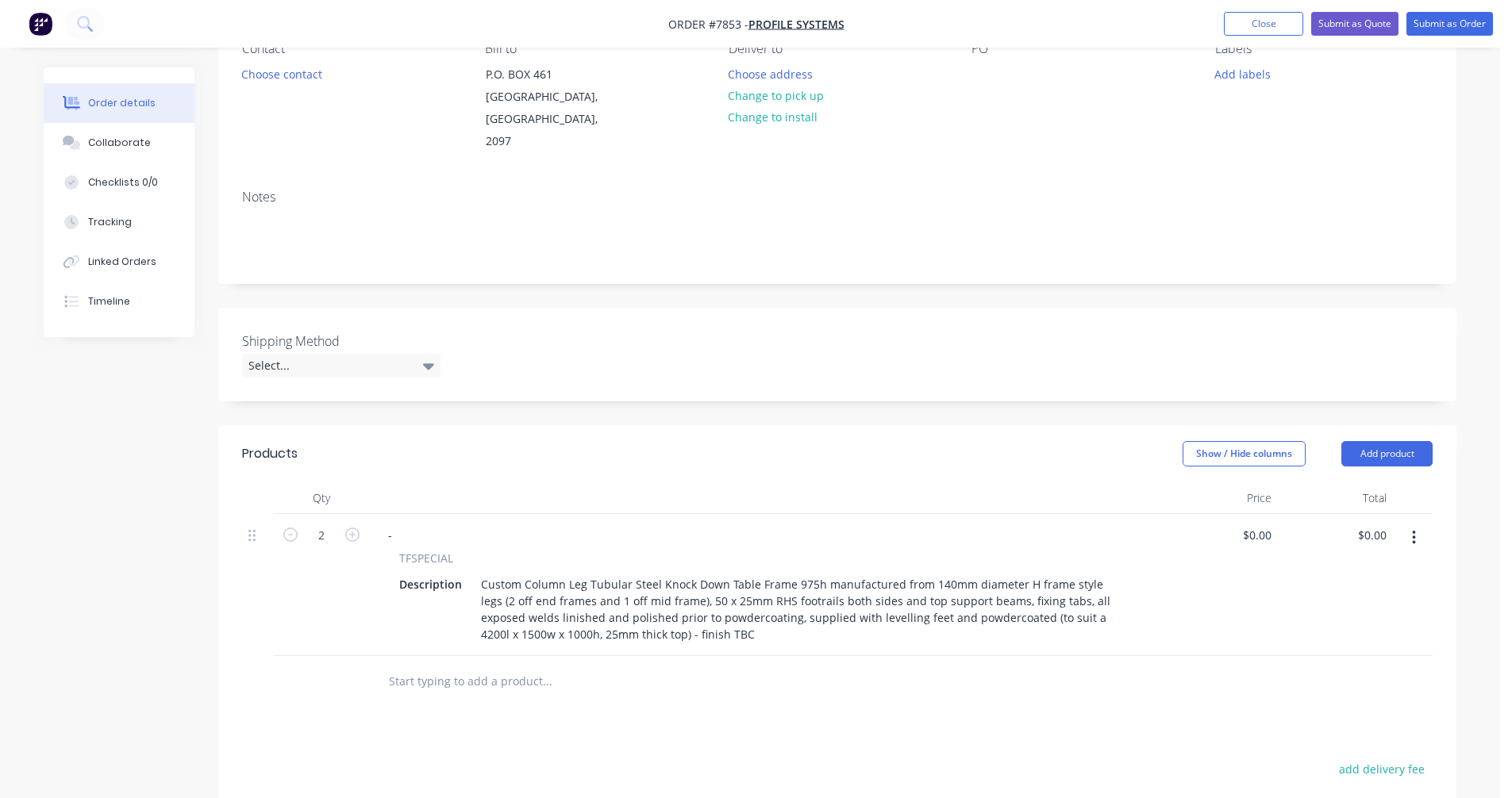
click at [434, 666] on input "text" at bounding box center [547, 682] width 317 height 32
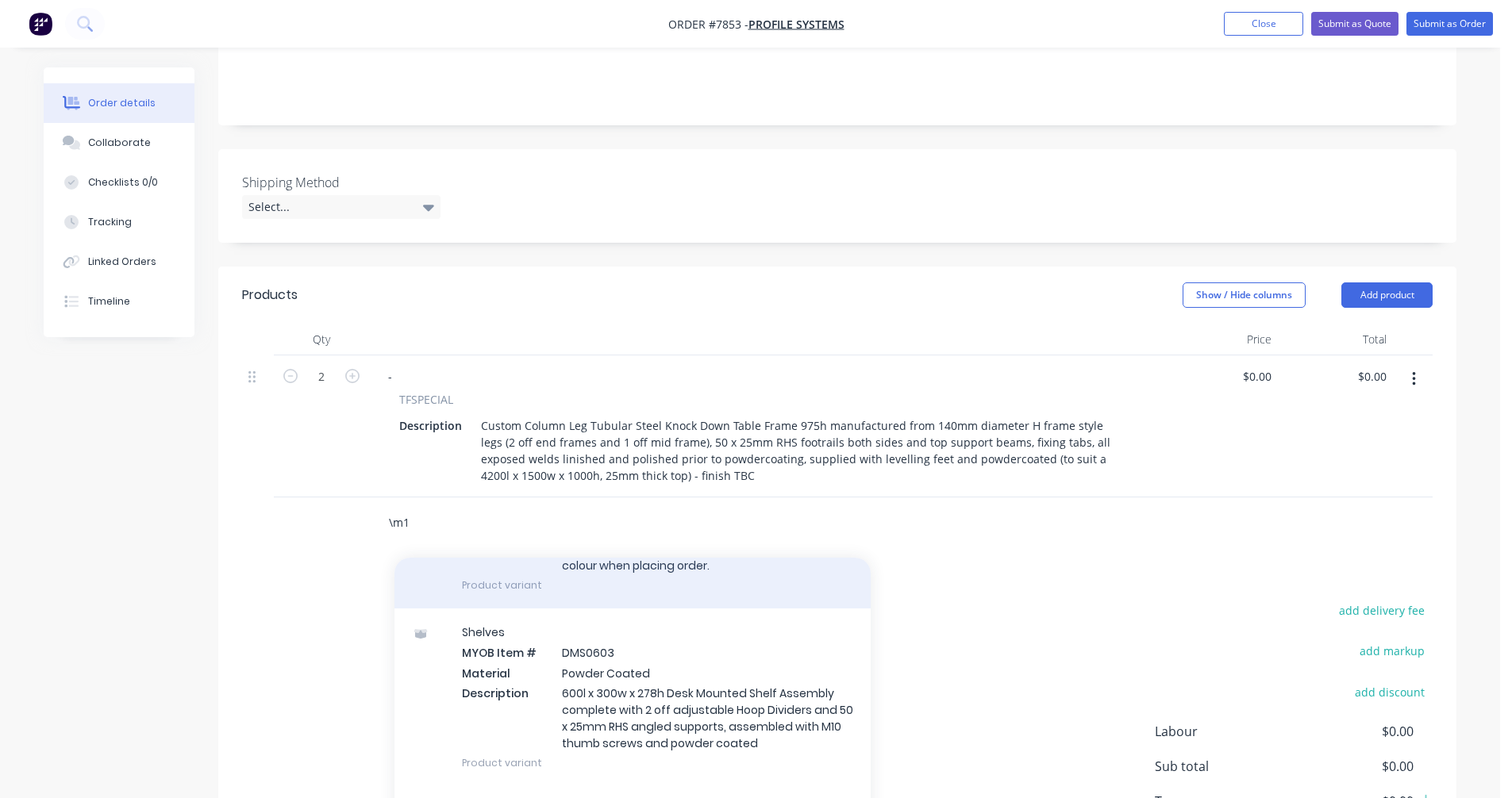
scroll to position [159, 0]
type input "\m1"
click at [642, 549] on div "Powder Coated Finish MYOB Item # \M1 Colour Quotation based on standard stocked…" at bounding box center [632, 528] width 476 height 157
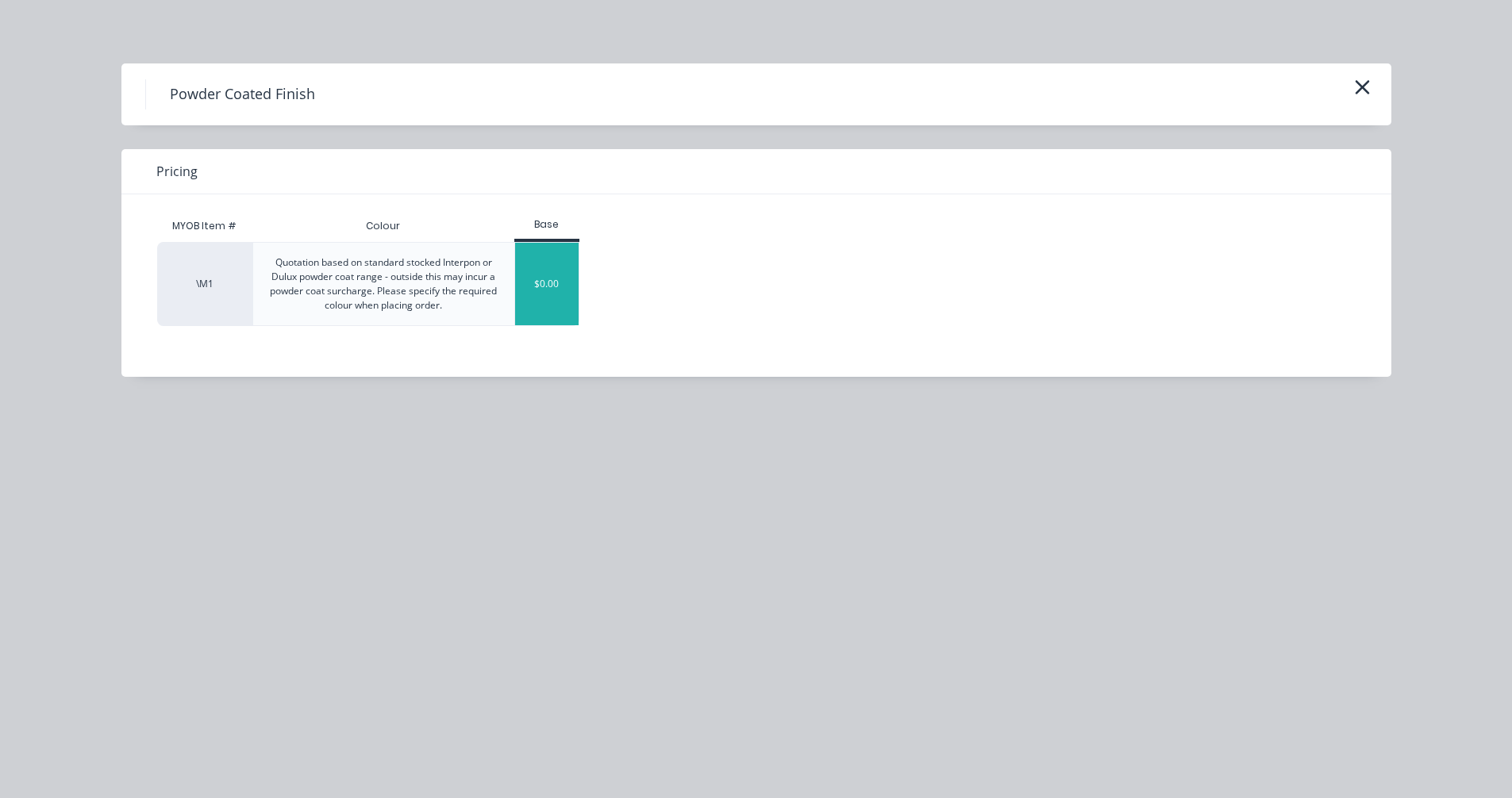
click at [544, 295] on div "$0.00" at bounding box center [547, 285] width 64 height 83
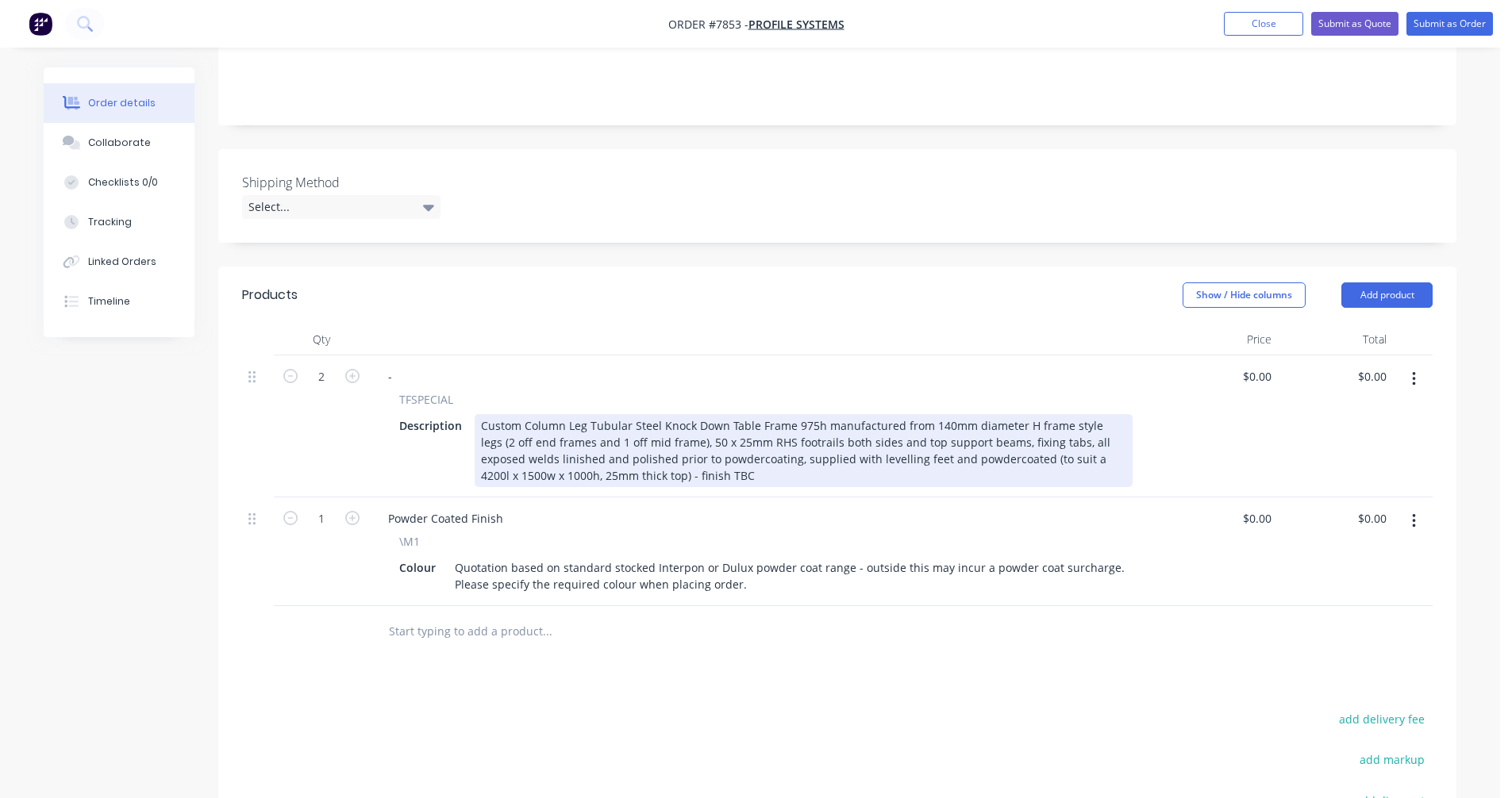
click at [1012, 414] on div "Custom Column Leg Tubular Steel Knock Down Table Frame 975h manufactured from 1…" at bounding box center [804, 451] width 657 height 73
click at [823, 414] on div "Custom Column Leg Tubular Steel Knock Down Table Frame 975h manufactured from 1…" at bounding box center [804, 451] width 657 height 73
type input "$2,265.00"
type input "$4,530.00"
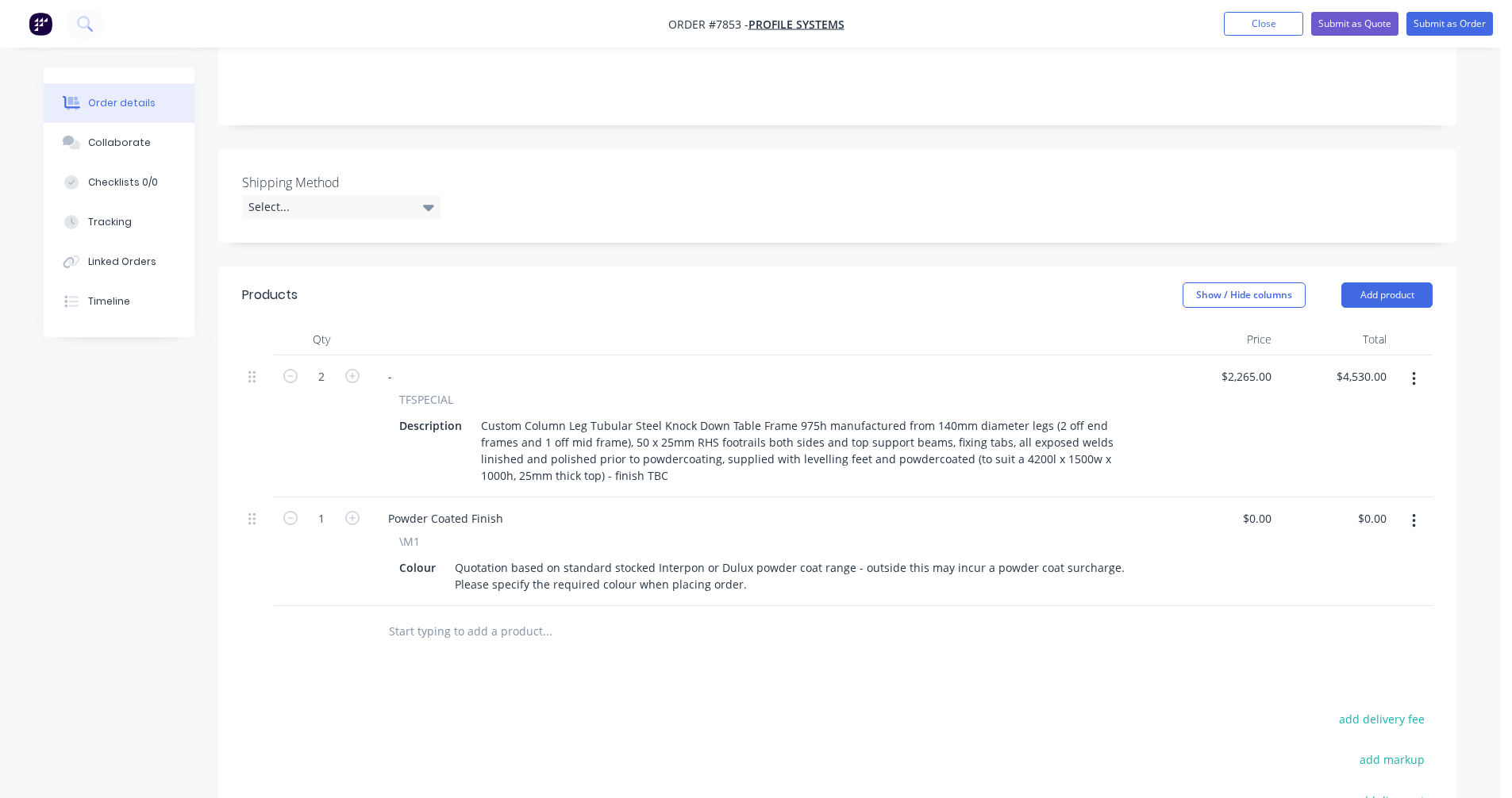
click at [409, 616] on input "text" at bounding box center [547, 632] width 317 height 32
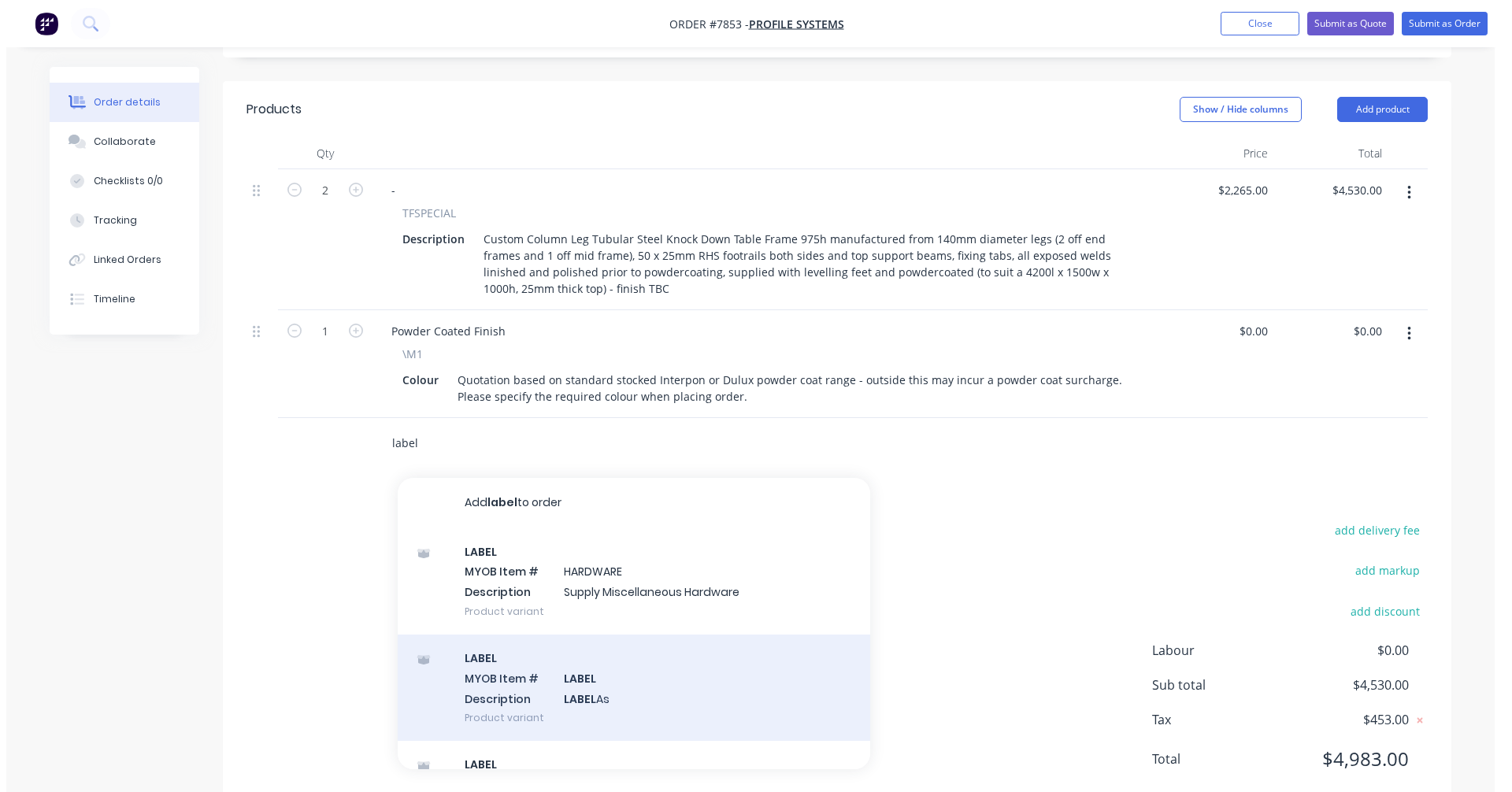
scroll to position [521, 0]
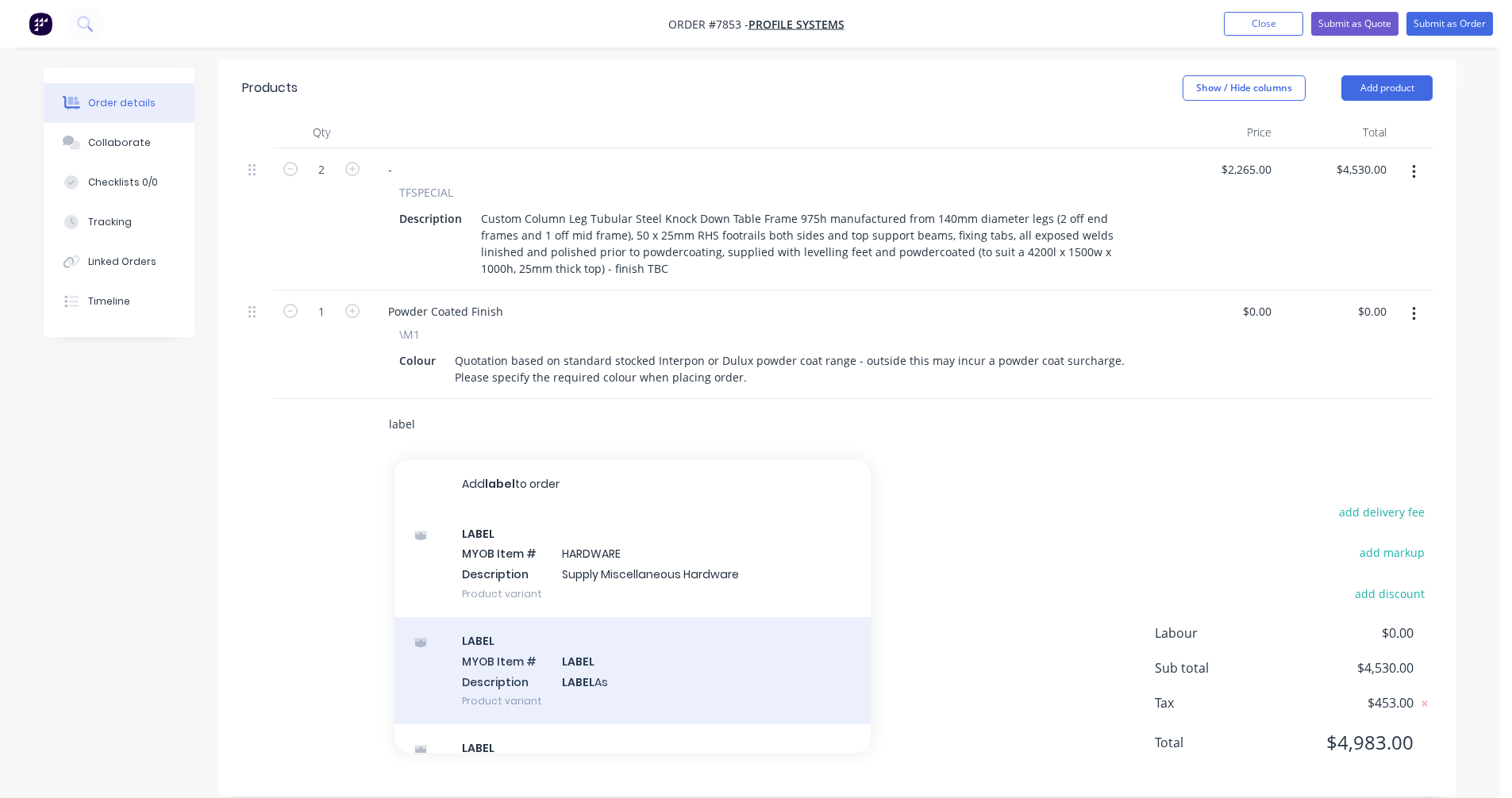
type input "label"
click at [579, 659] on div "LABEL MYOB Item # LABEL Description LABEL As Product variant" at bounding box center [632, 670] width 476 height 107
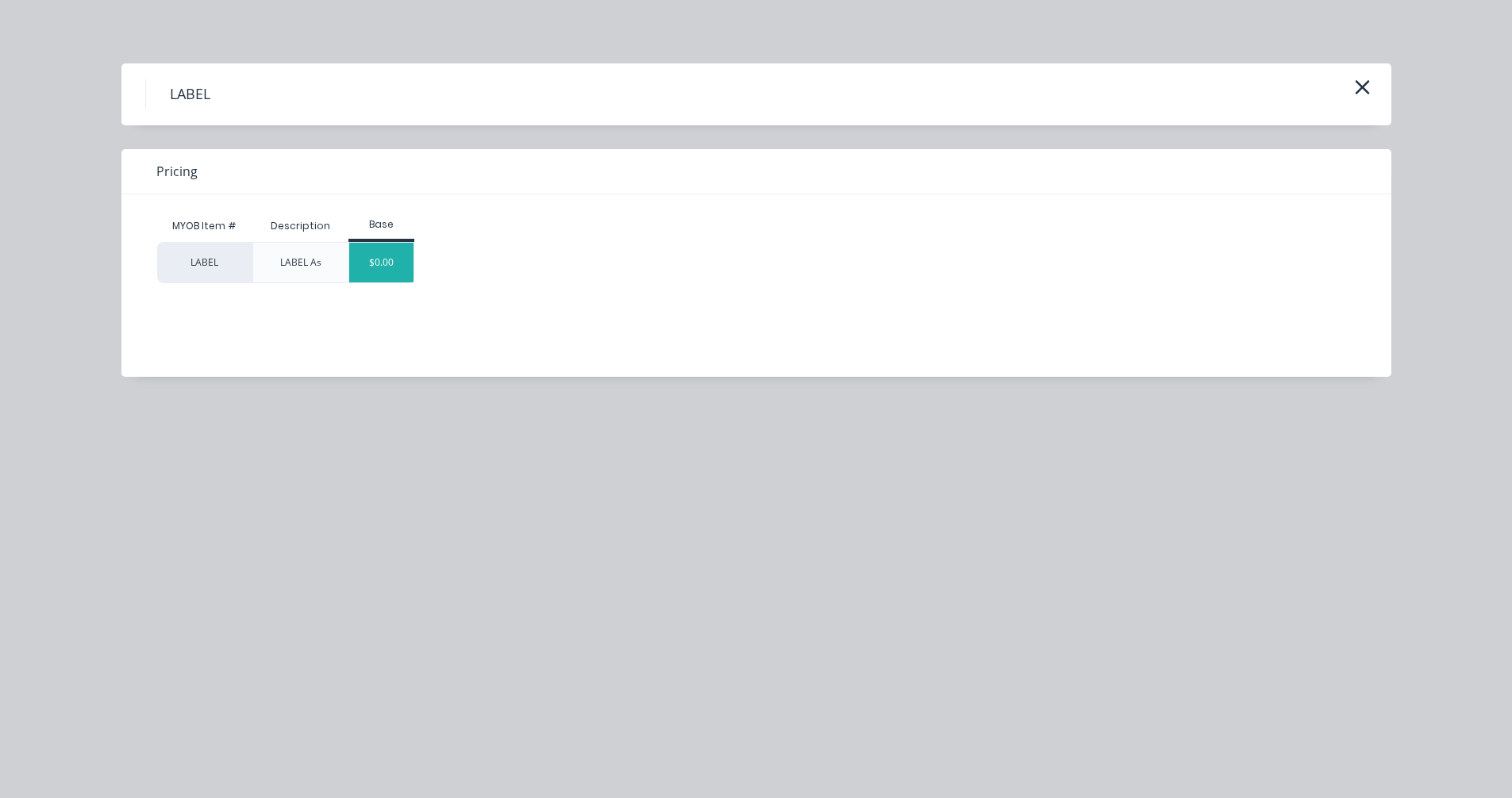
click at [371, 266] on div "$0.00" at bounding box center [381, 262] width 64 height 39
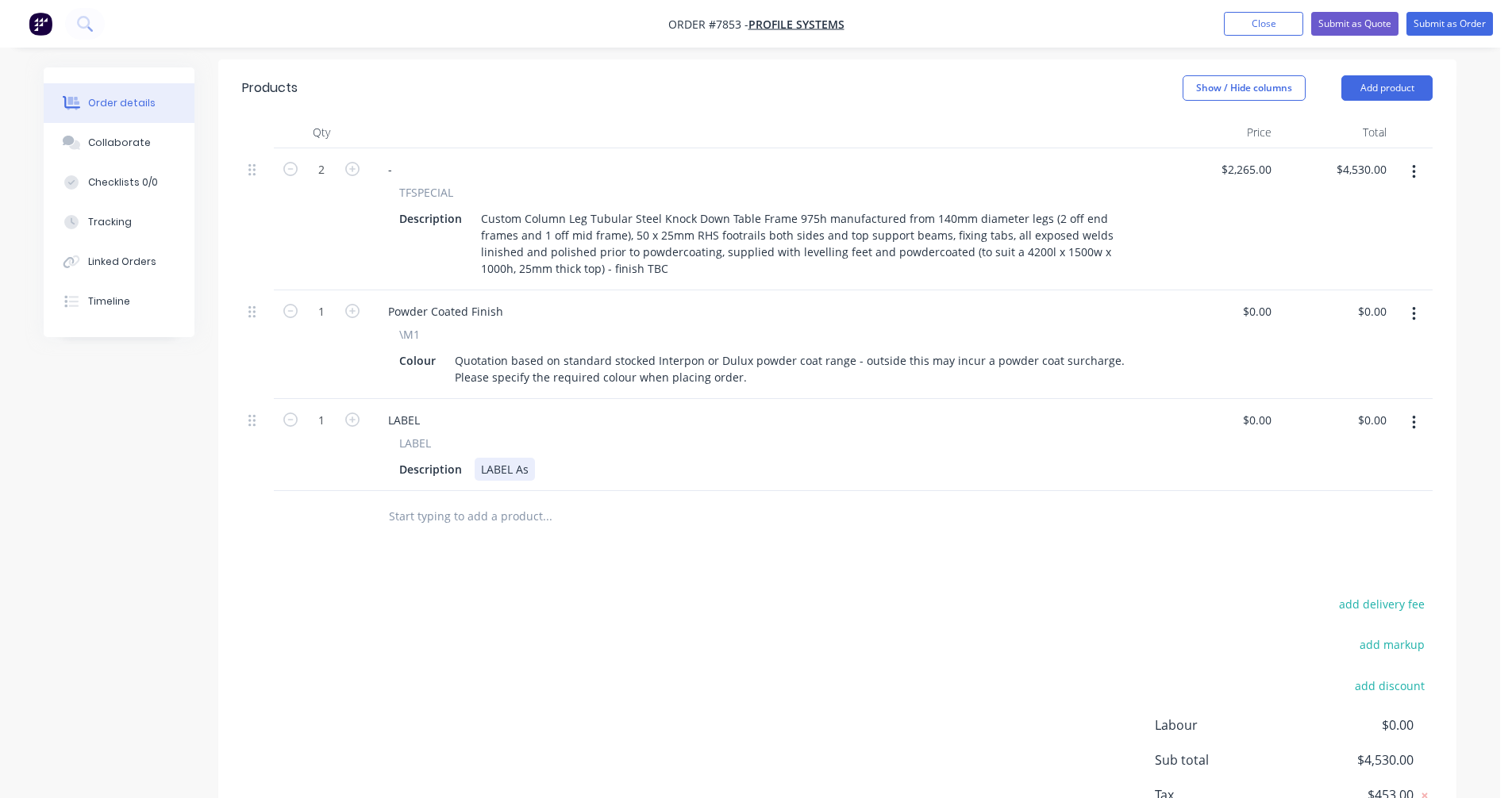
click at [529, 458] on div "LABEL As" at bounding box center [505, 469] width 61 height 23
type input "$0.00"
click at [1339, 22] on button "Submit as Quote" at bounding box center [1354, 23] width 87 height 24
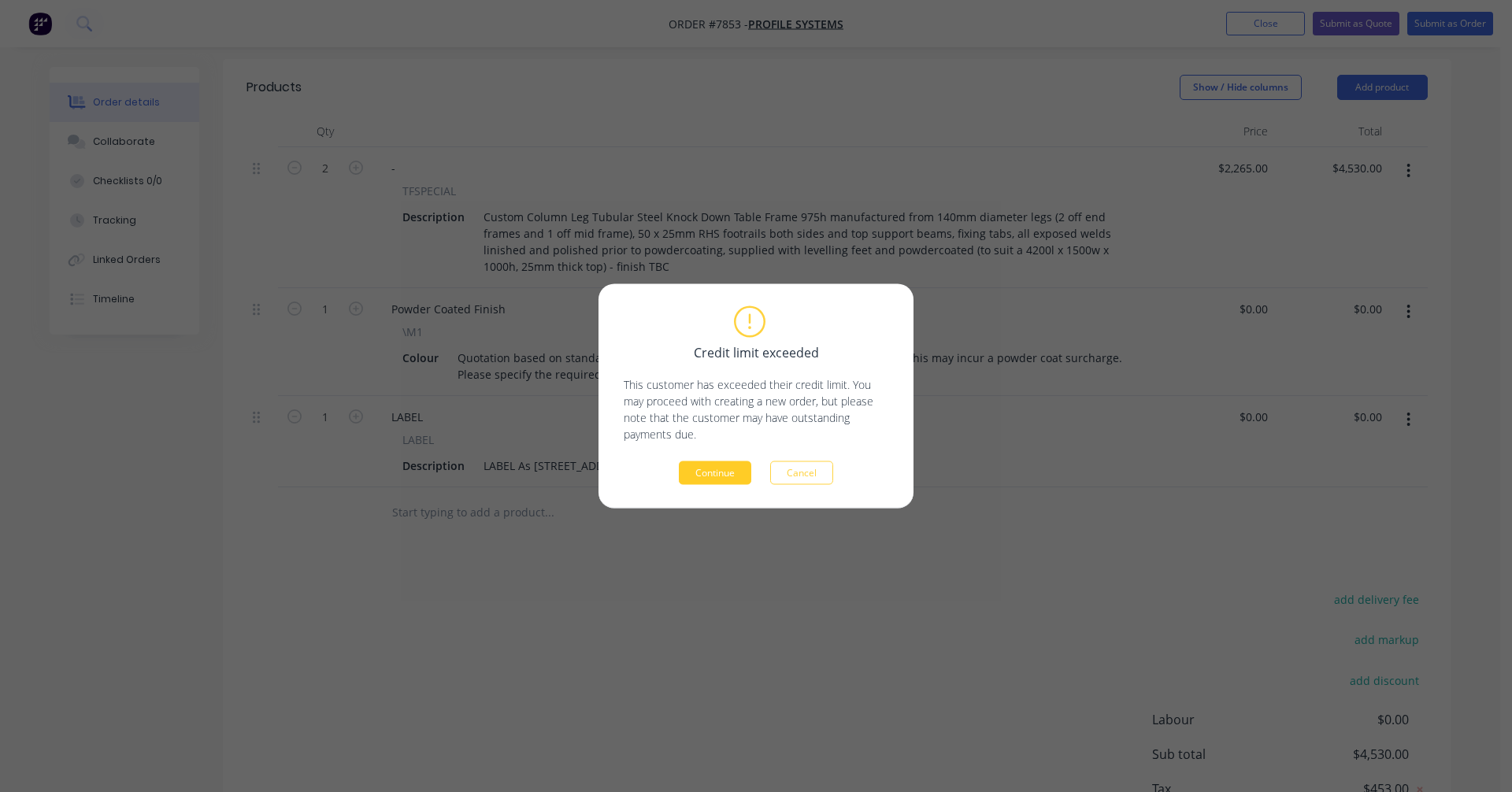
click at [735, 478] on button "Continue" at bounding box center [715, 473] width 72 height 24
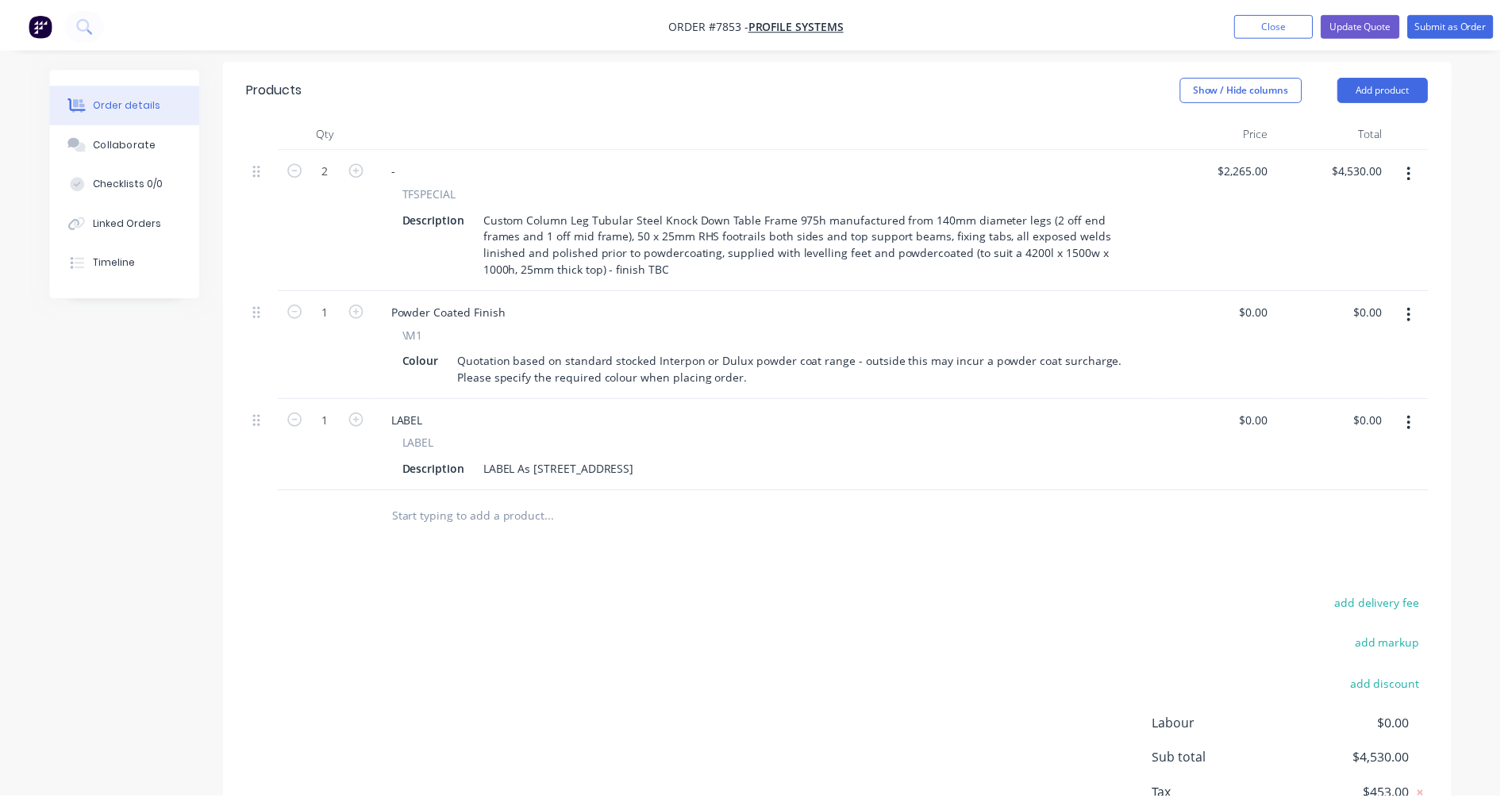
scroll to position [424, 0]
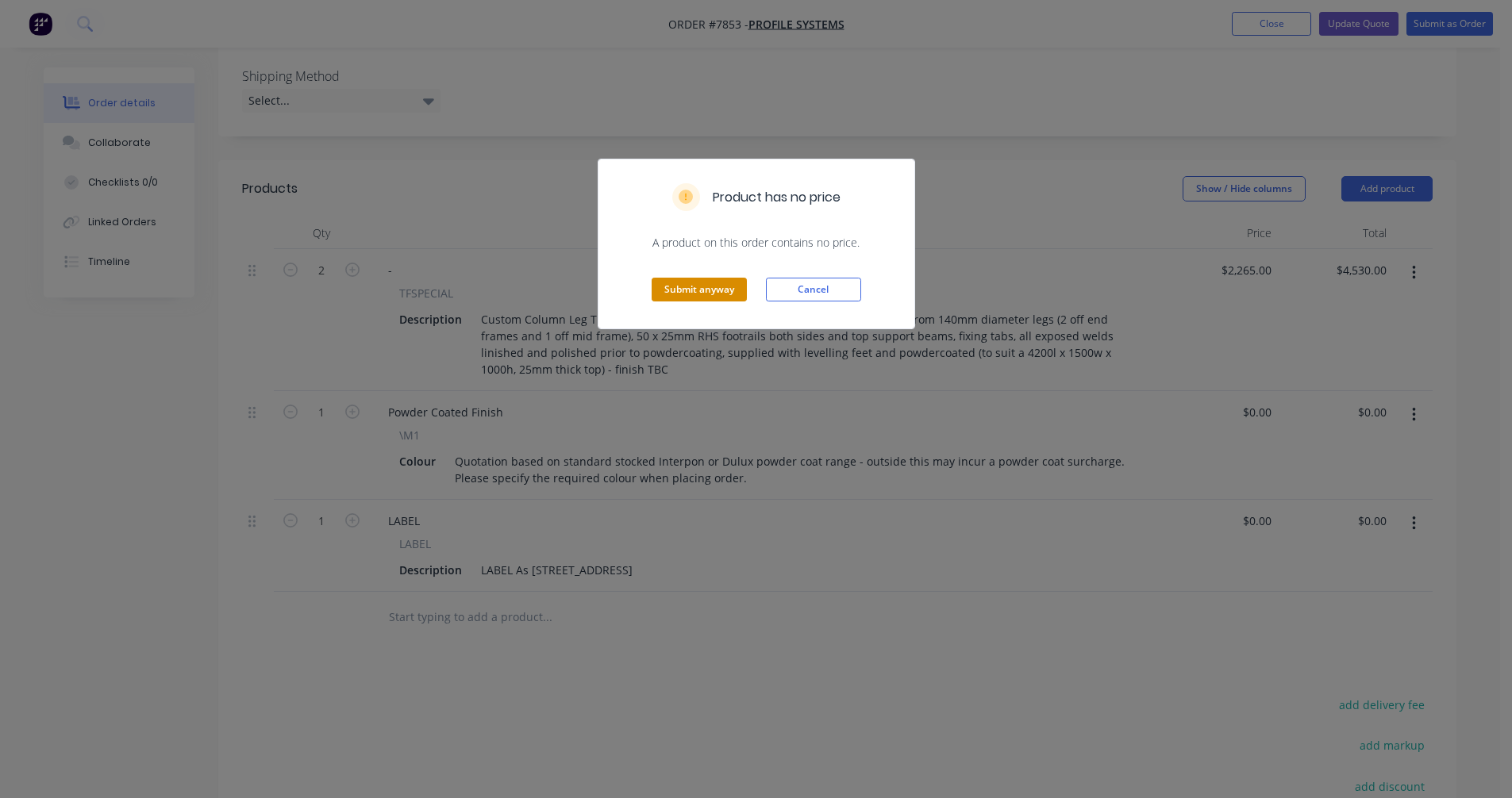
click at [702, 293] on button "Submit anyway" at bounding box center [699, 289] width 95 height 24
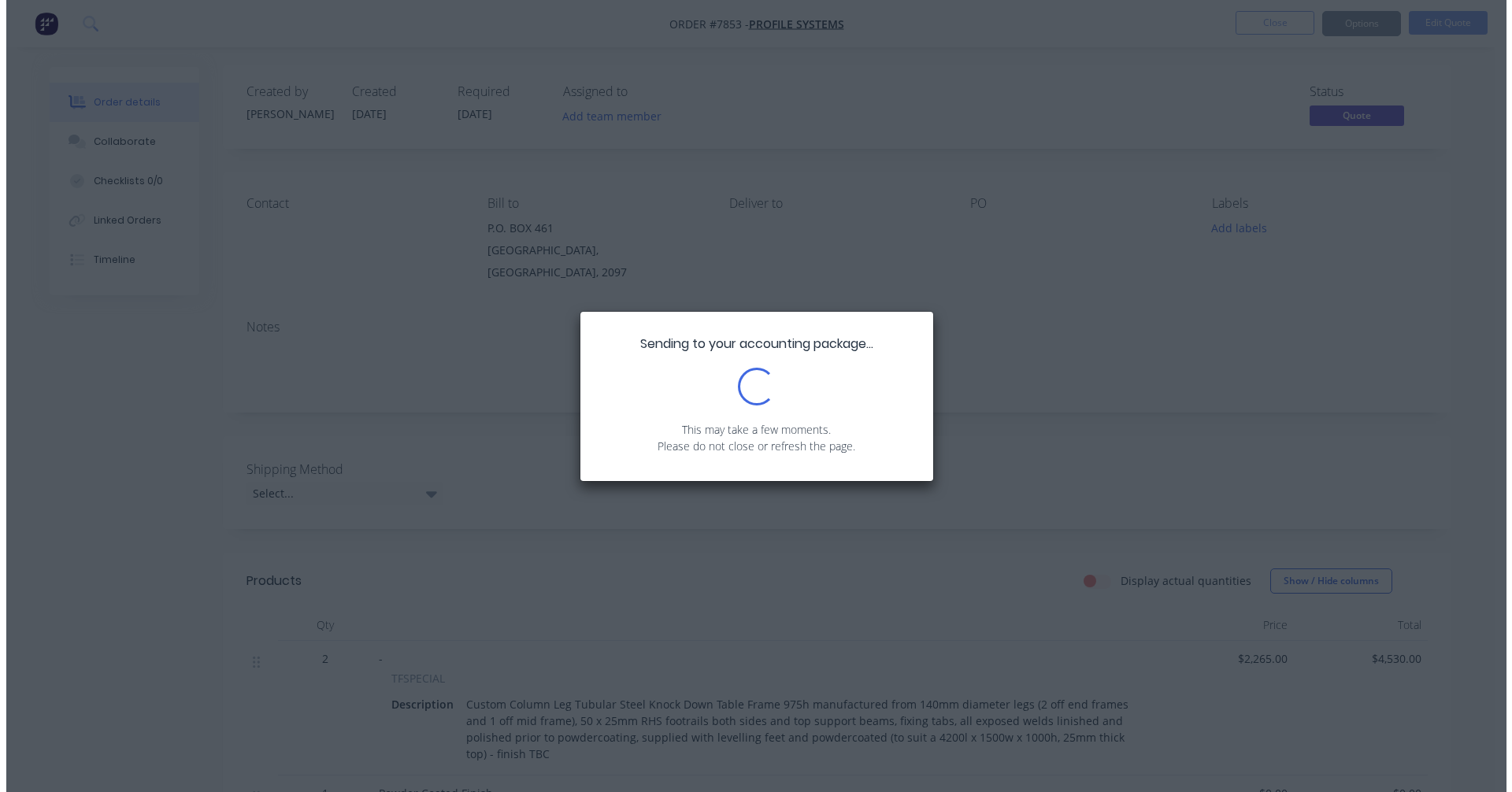
scroll to position [0, 0]
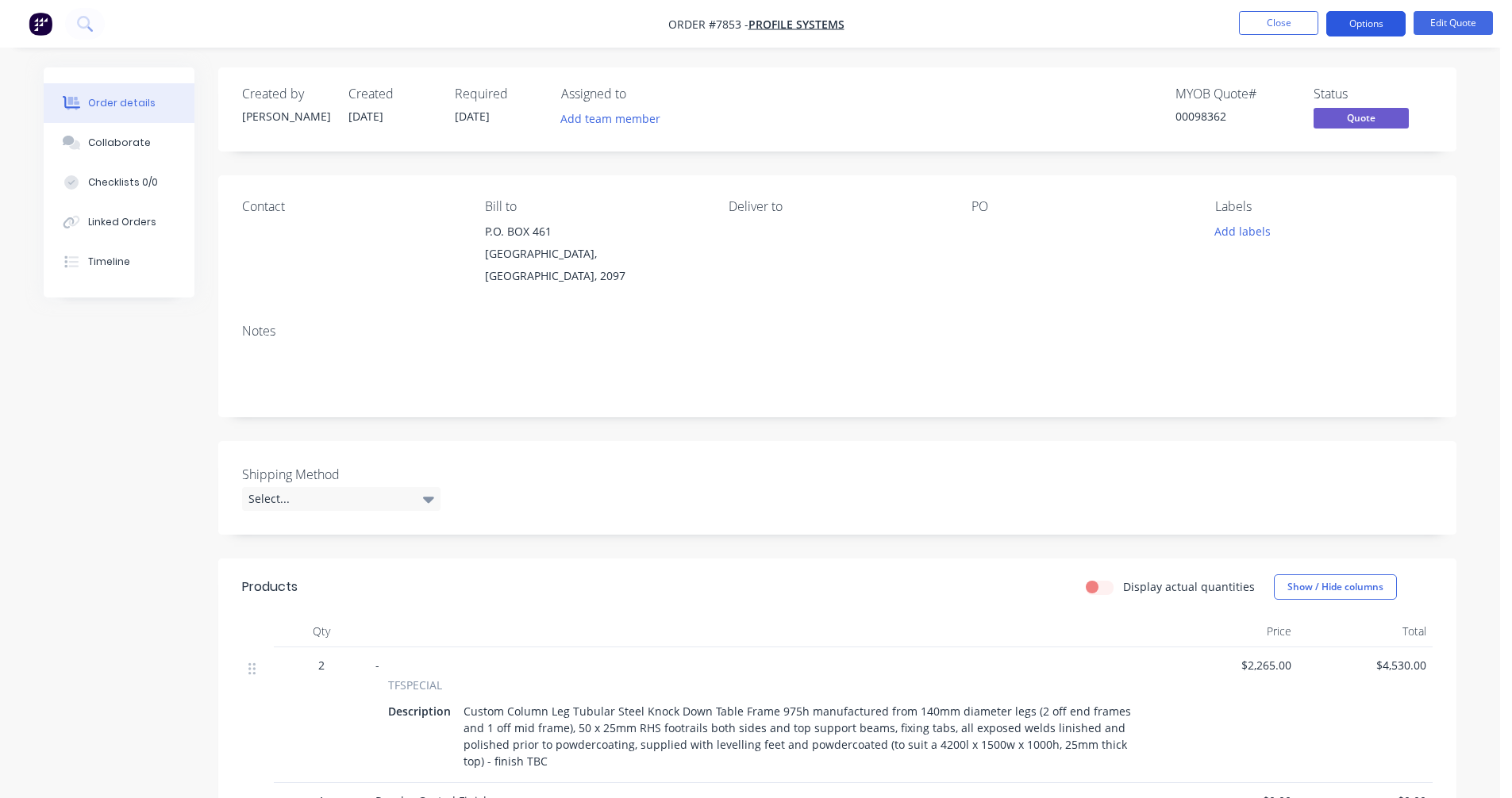
click at [1355, 19] on button "Options" at bounding box center [1365, 24] width 80 height 25
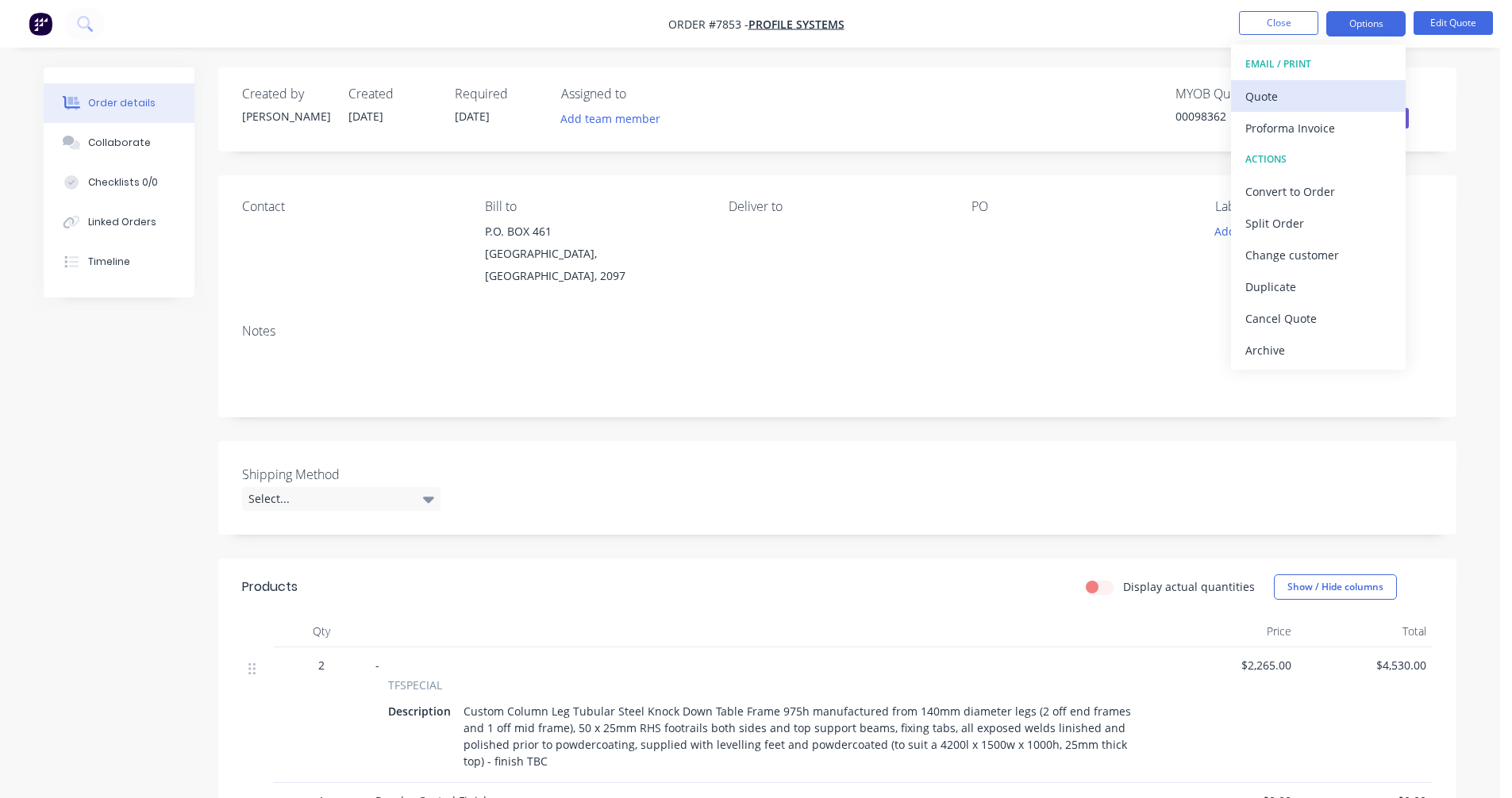
click at [1287, 96] on div "Quote" at bounding box center [1318, 96] width 146 height 23
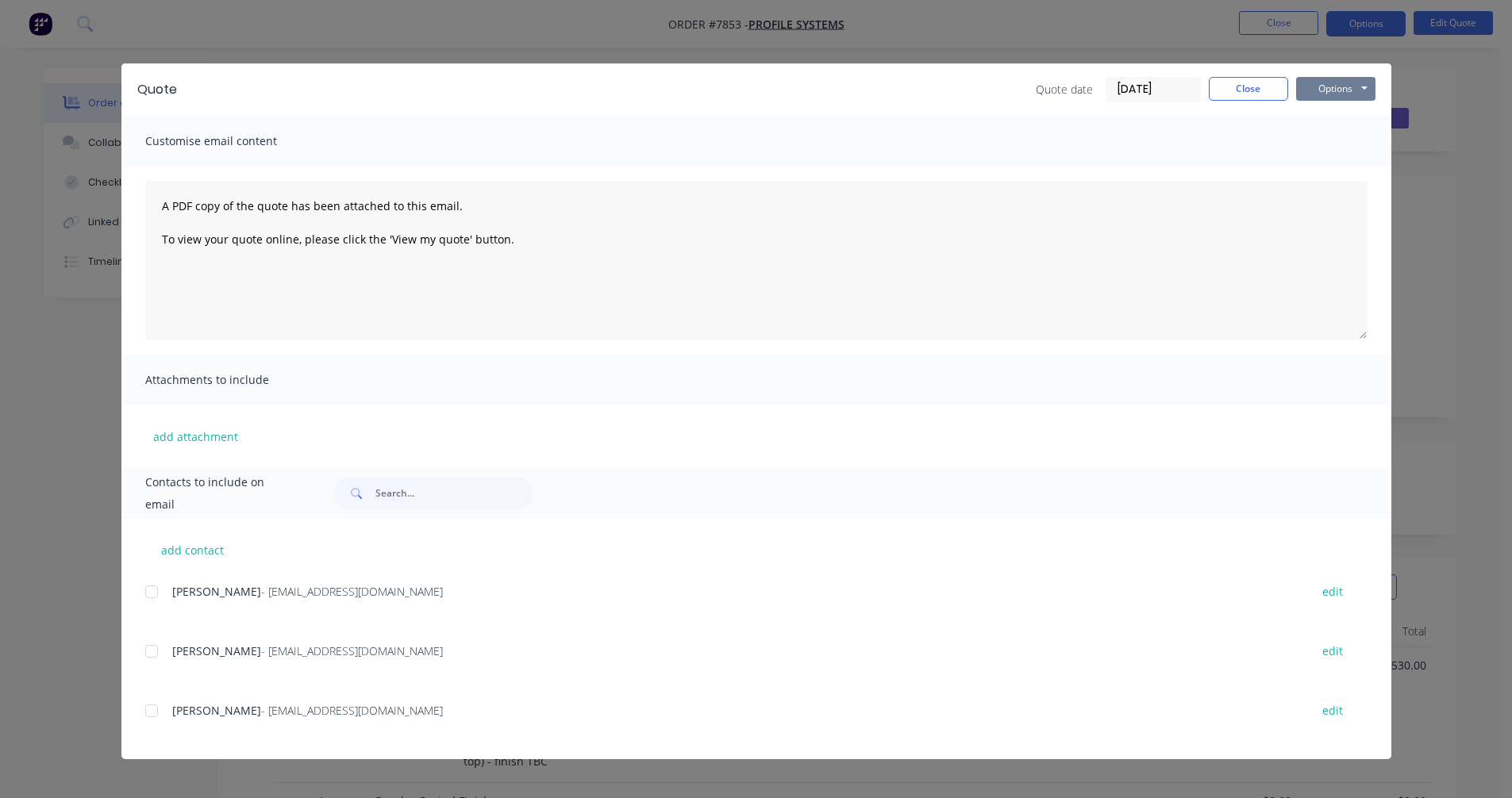
click at [1347, 87] on button "Options" at bounding box center [1335, 88] width 80 height 24
click at [1355, 112] on button "Preview" at bounding box center [1347, 116] width 102 height 26
click at [1237, 88] on button "Close" at bounding box center [1248, 88] width 80 height 24
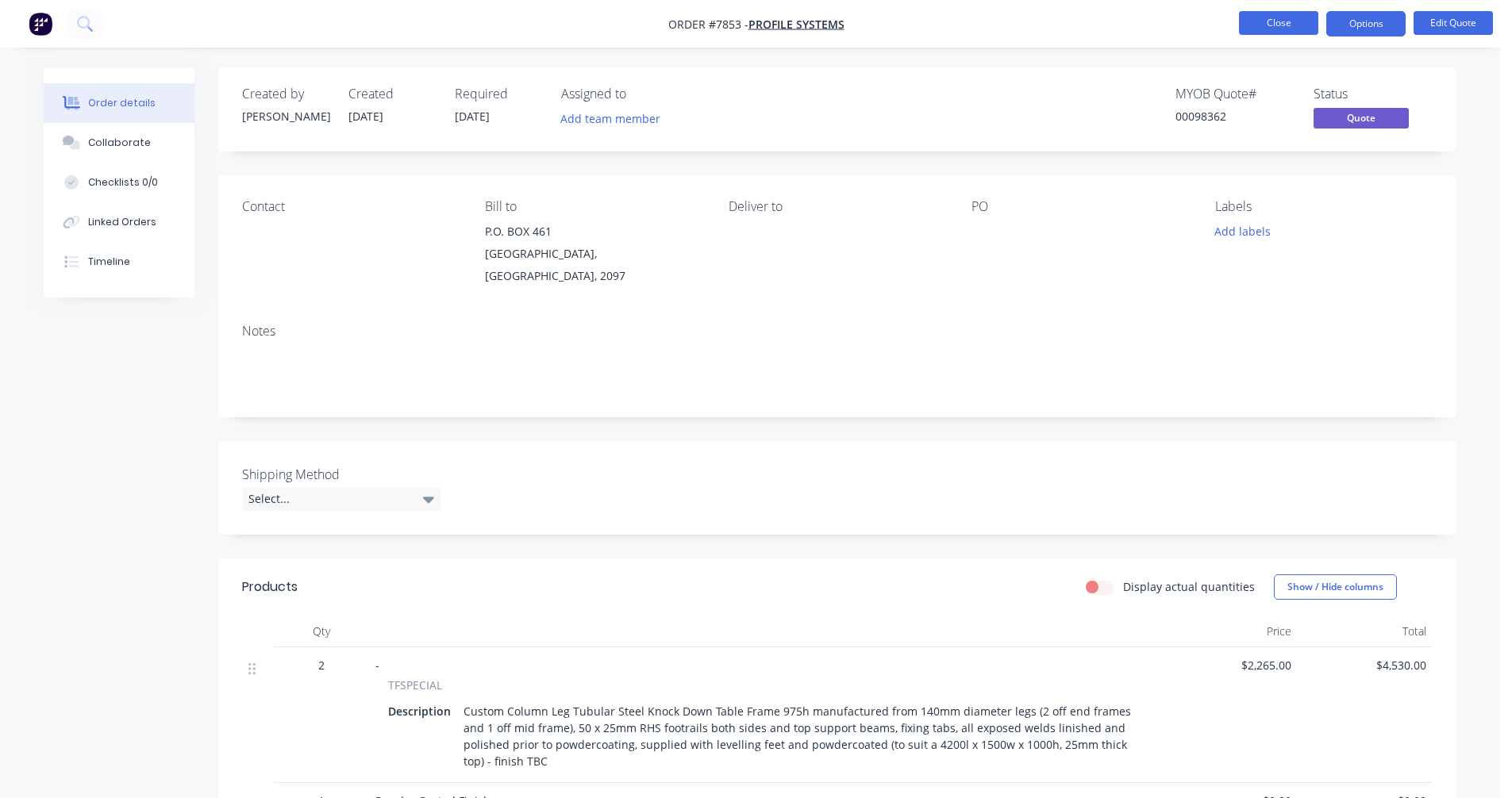
click at [1275, 28] on button "Close" at bounding box center [1278, 23] width 80 height 24
